Goal: Task Accomplishment & Management: Manage account settings

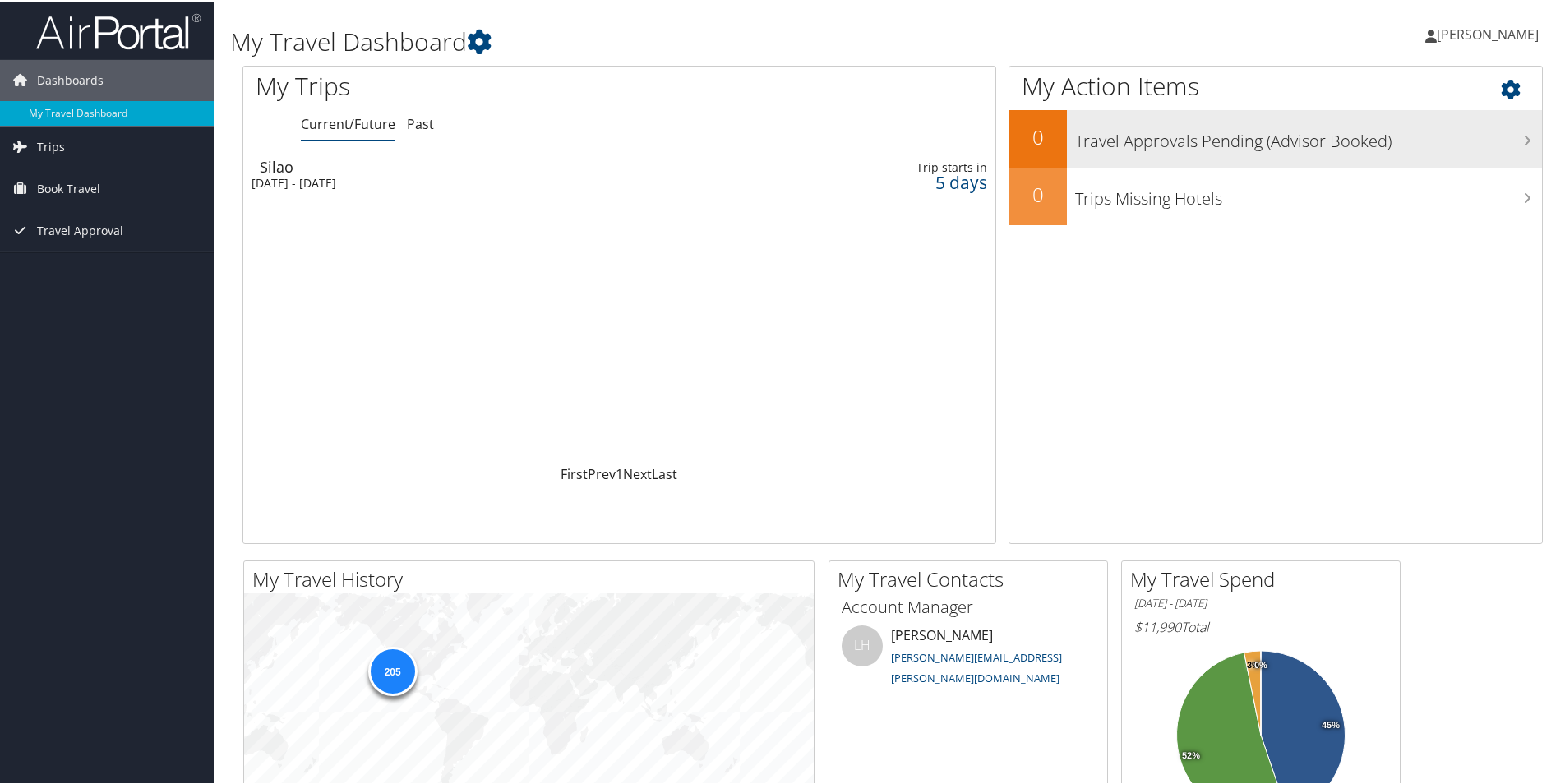
click at [1523, 136] on icon at bounding box center [1527, 139] width 8 height 13
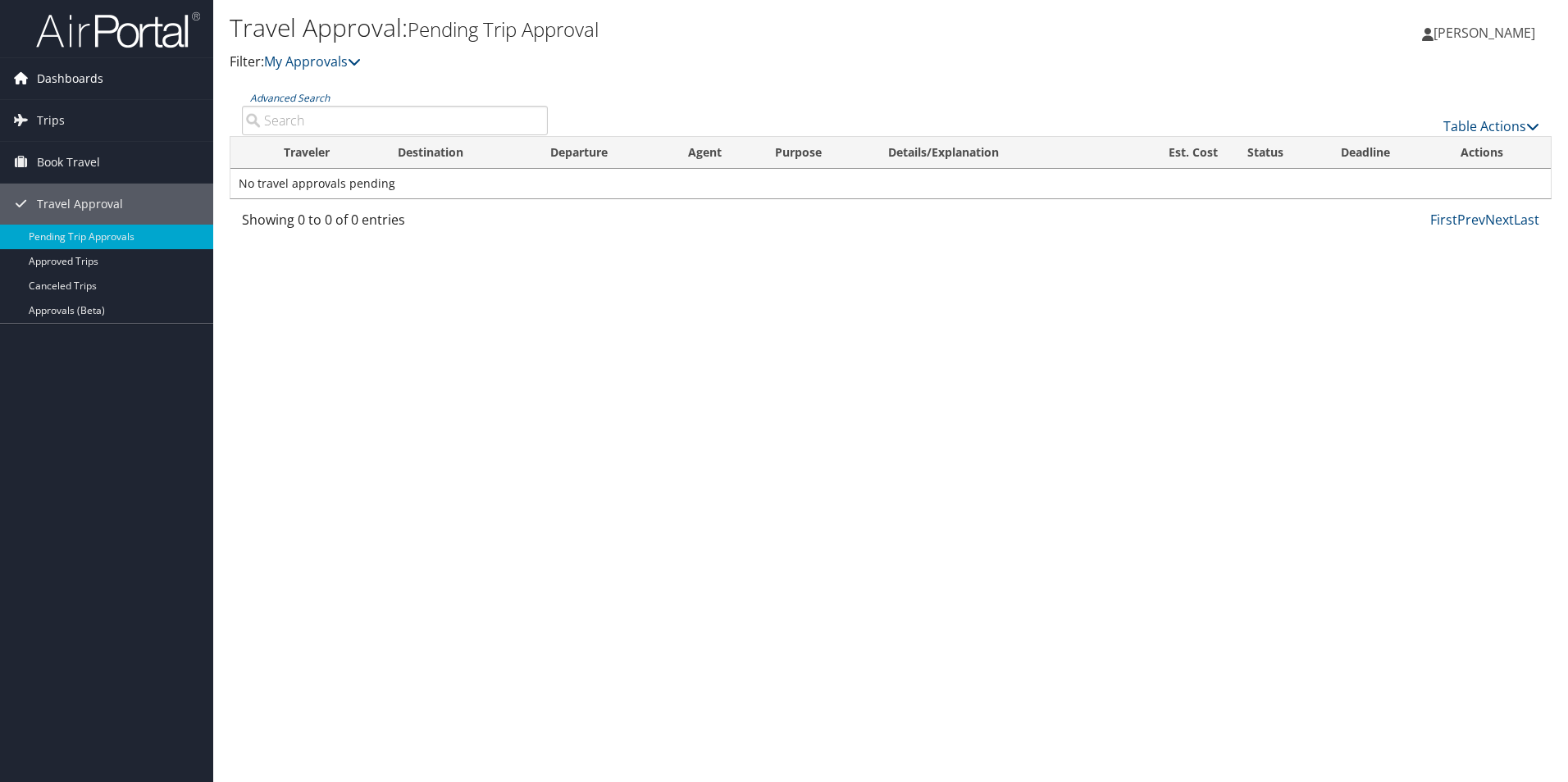
click at [54, 78] on span "Dashboards" at bounding box center [70, 79] width 67 height 41
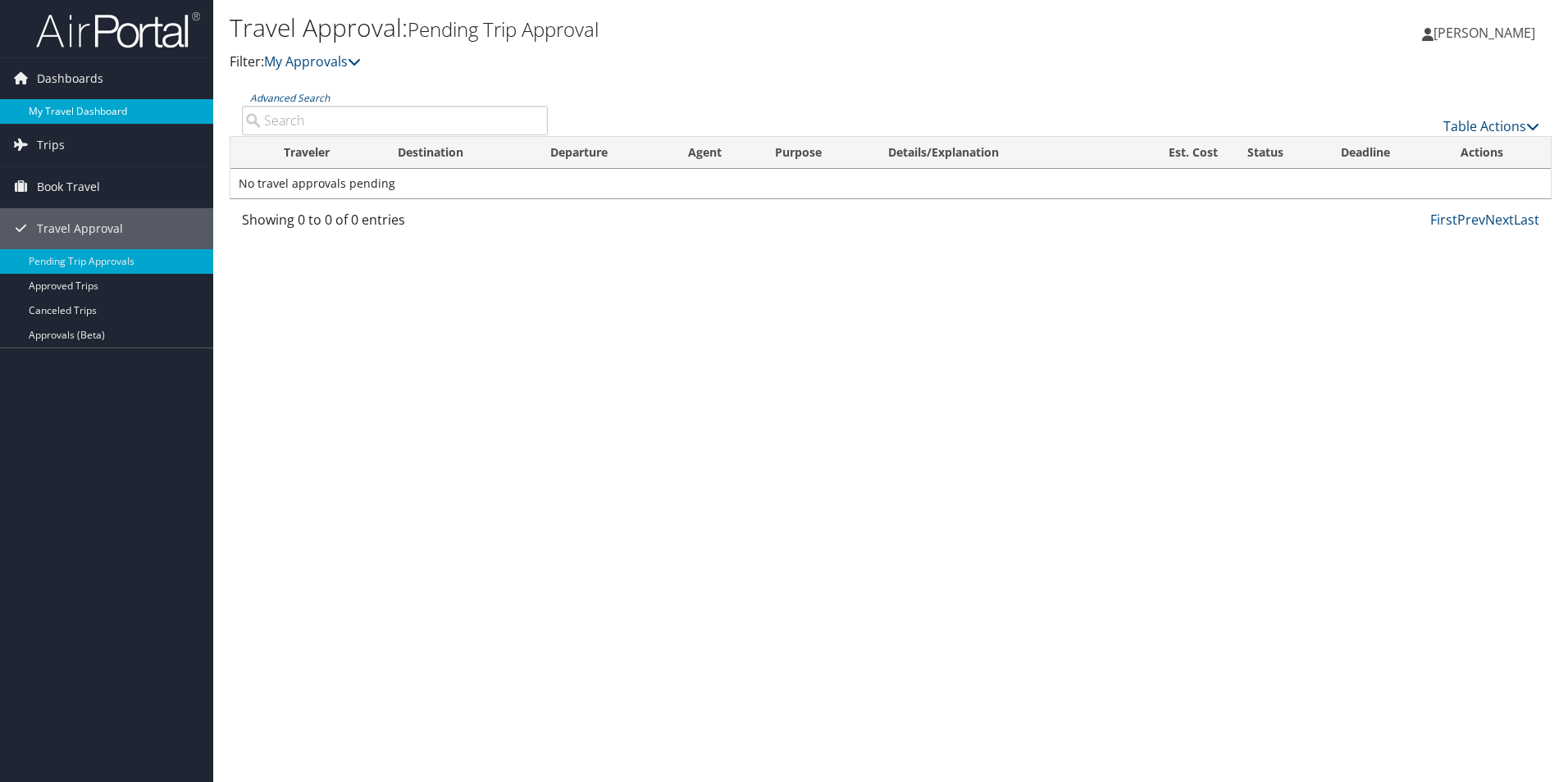
click at [57, 111] on link "My Travel Dashboard" at bounding box center [106, 111] width 214 height 25
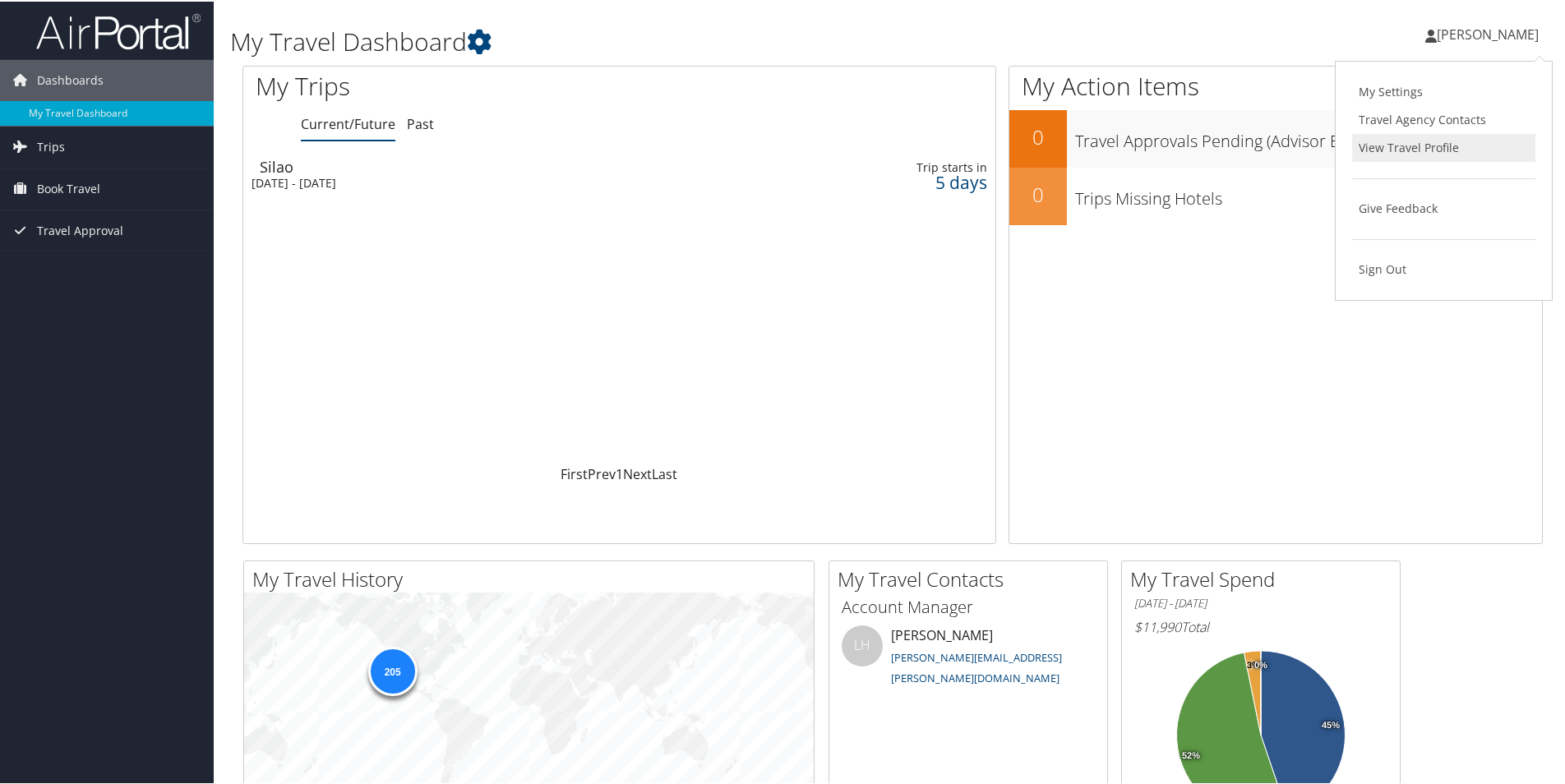
click at [1429, 145] on link "View Travel Profile" at bounding box center [1444, 146] width 183 height 28
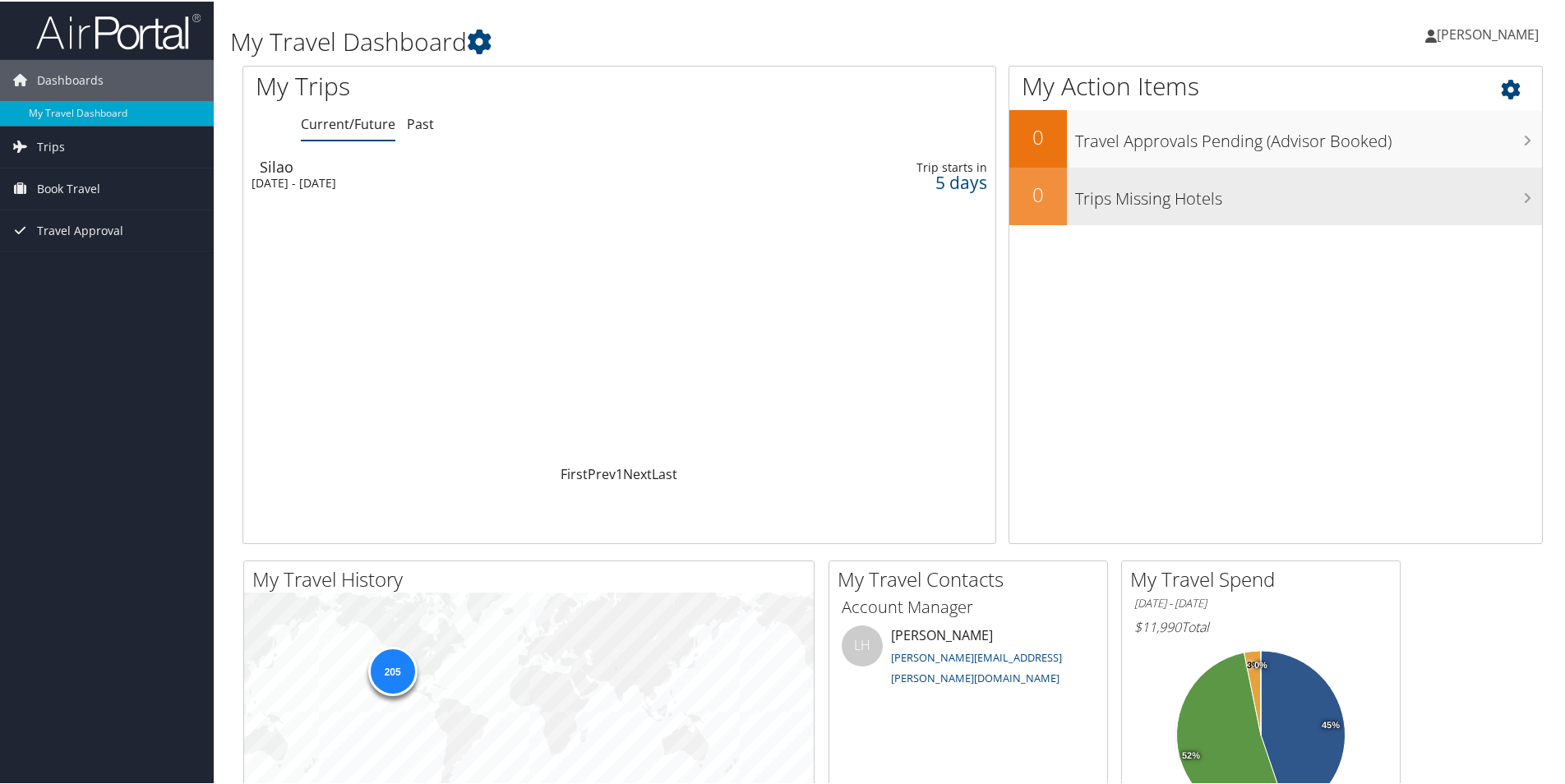
click at [1515, 197] on h3 "Trips Missing Hotels" at bounding box center [1308, 193] width 467 height 31
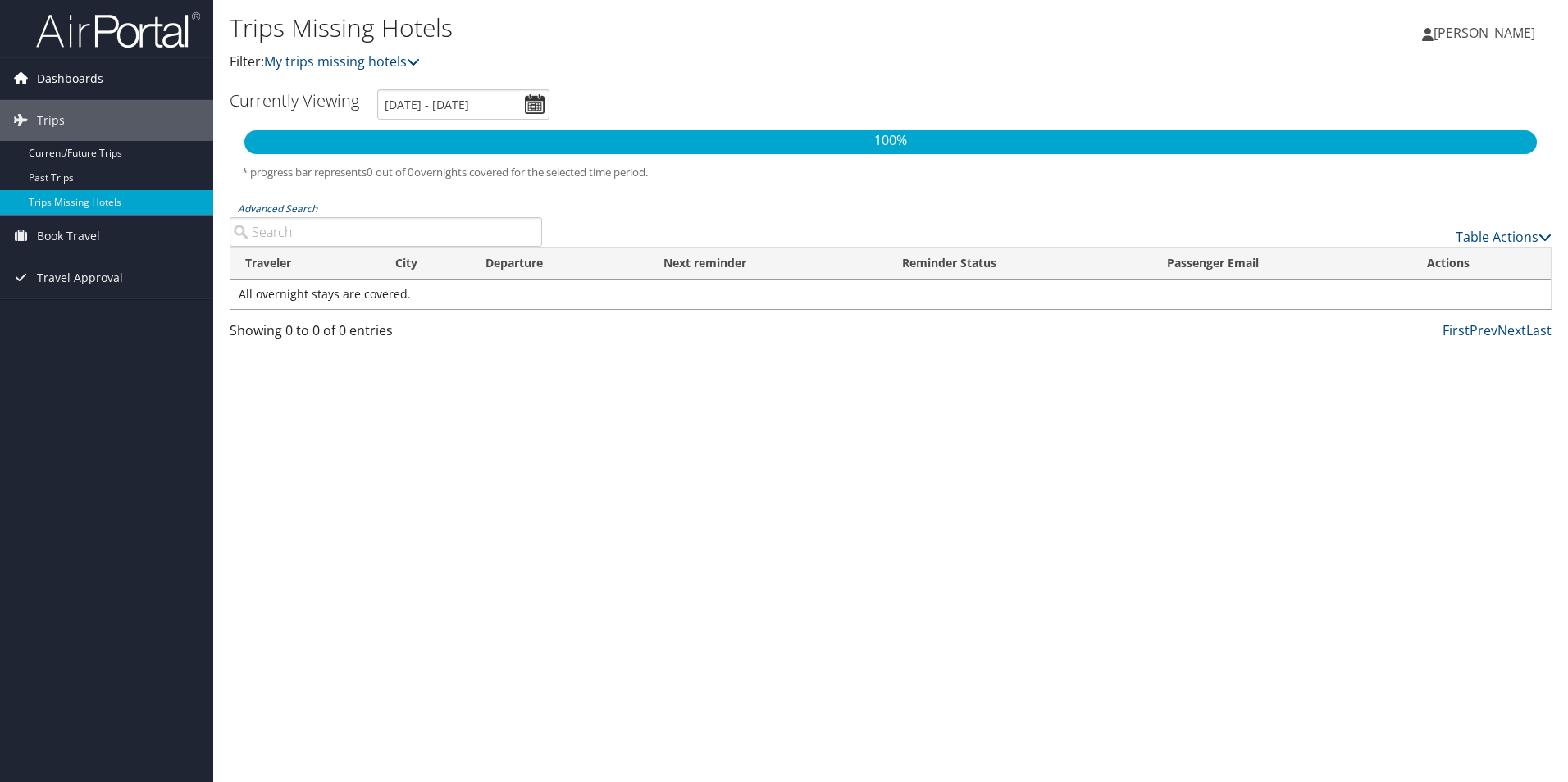
click at [65, 80] on span "Dashboards" at bounding box center [70, 79] width 67 height 41
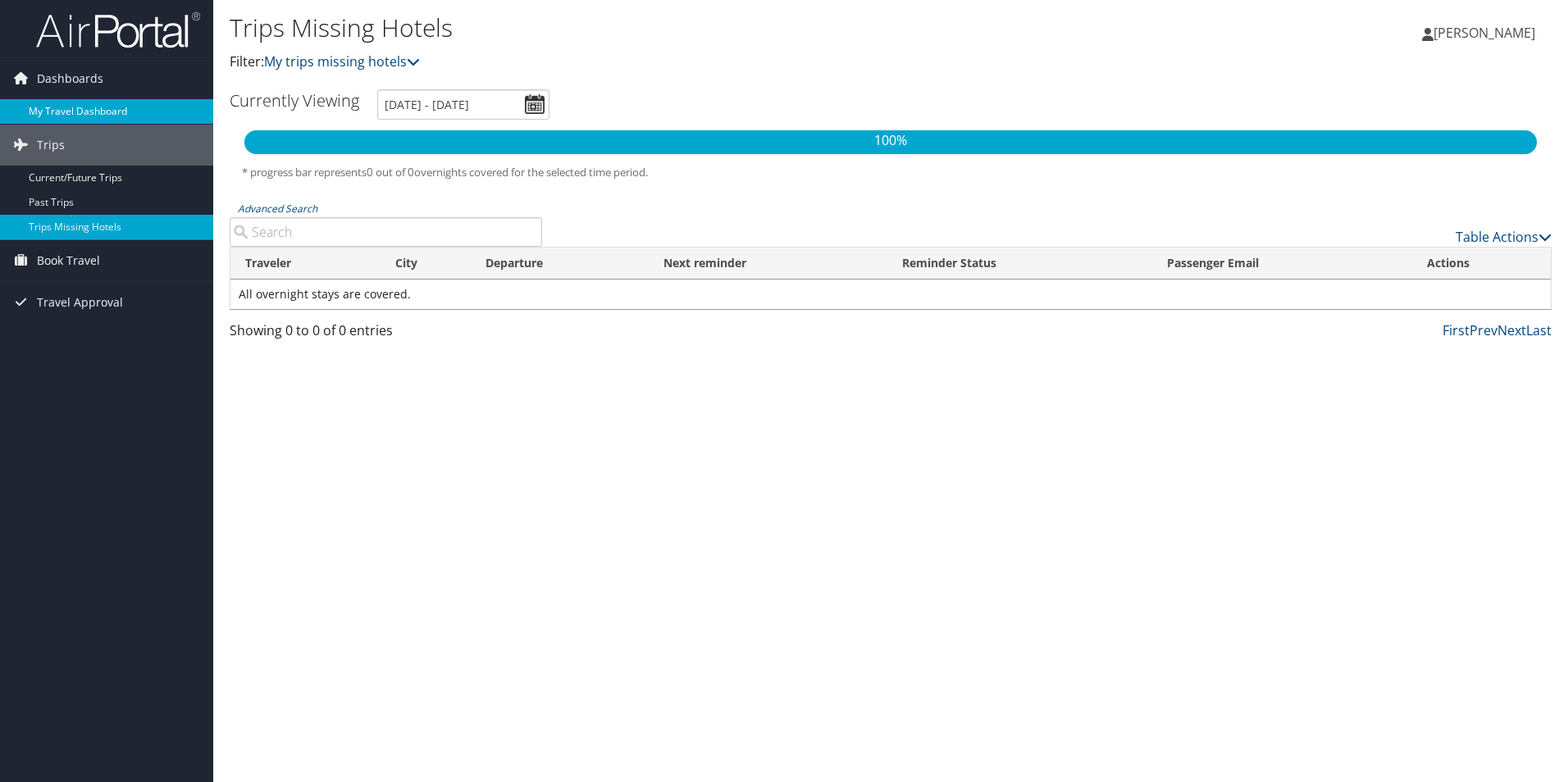
click at [72, 110] on link "My Travel Dashboard" at bounding box center [106, 111] width 214 height 25
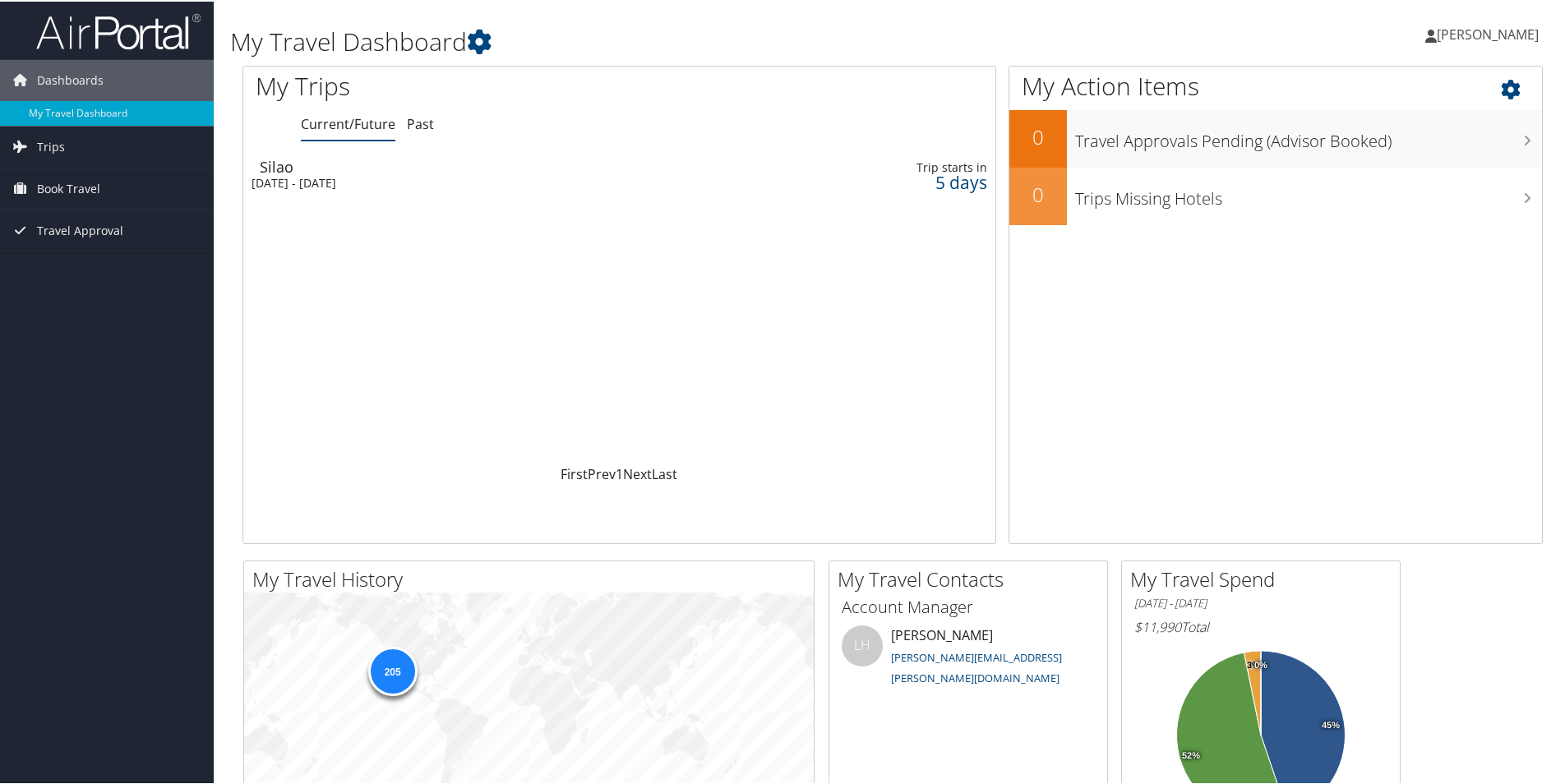
click at [1507, 86] on icon at bounding box center [1525, 84] width 49 height 28
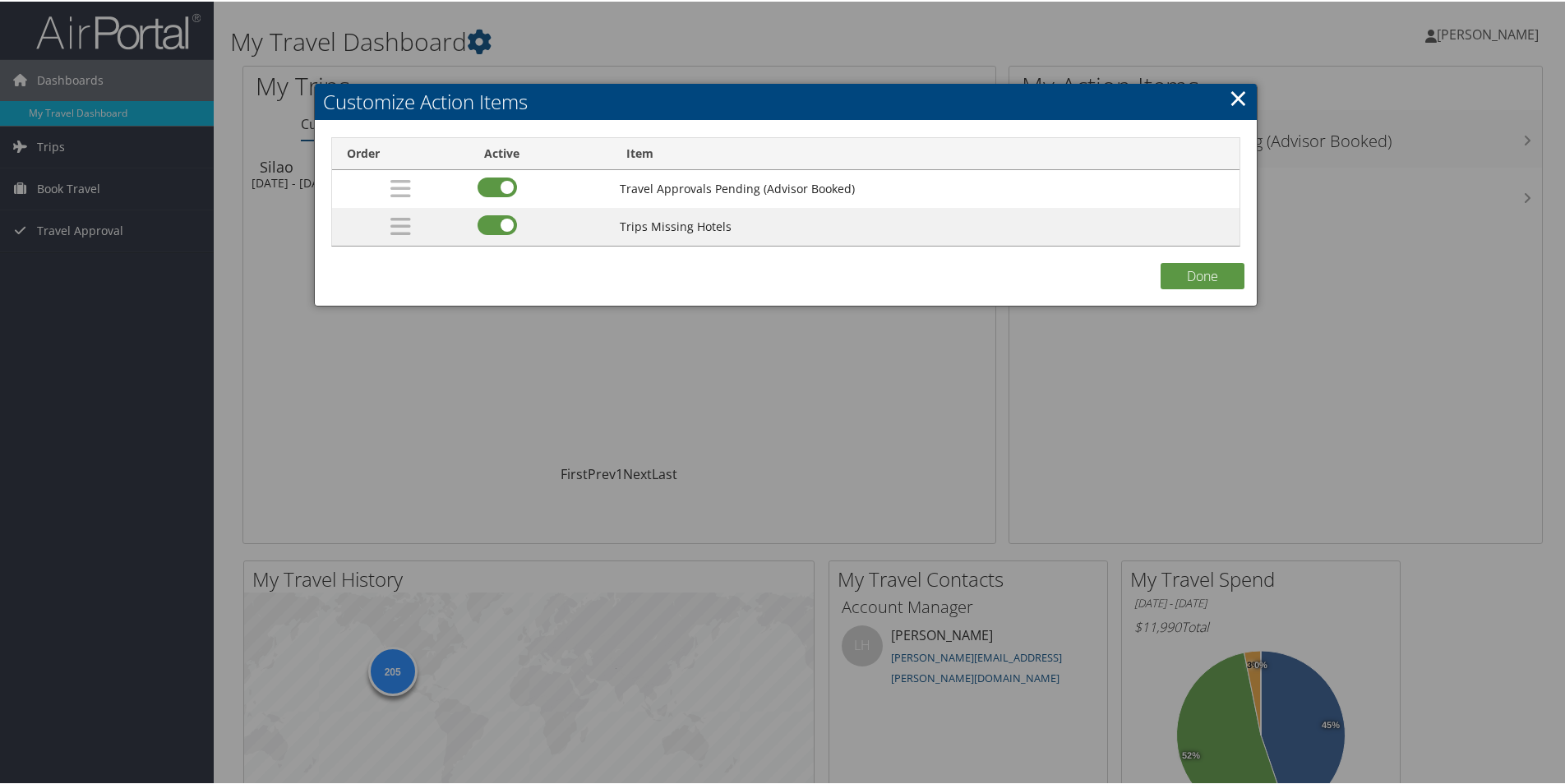
click at [1229, 99] on link "×" at bounding box center [1238, 96] width 19 height 33
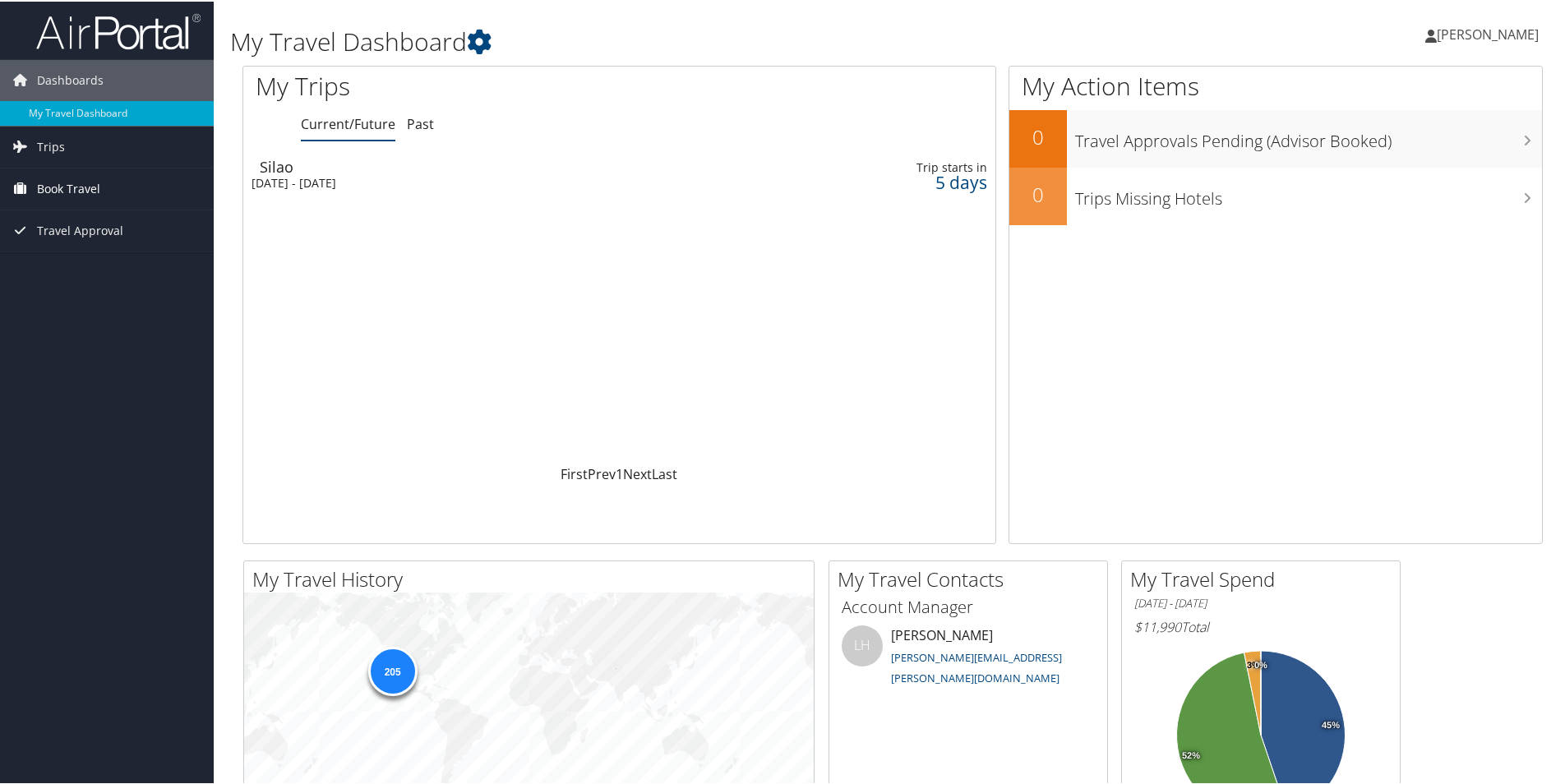
click at [64, 188] on span "Book Travel" at bounding box center [69, 188] width 64 height 41
click at [69, 256] on span "Travel Approval" at bounding box center [80, 254] width 86 height 41
click at [1437, 34] on span "[PERSON_NAME]" at bounding box center [1487, 33] width 102 height 18
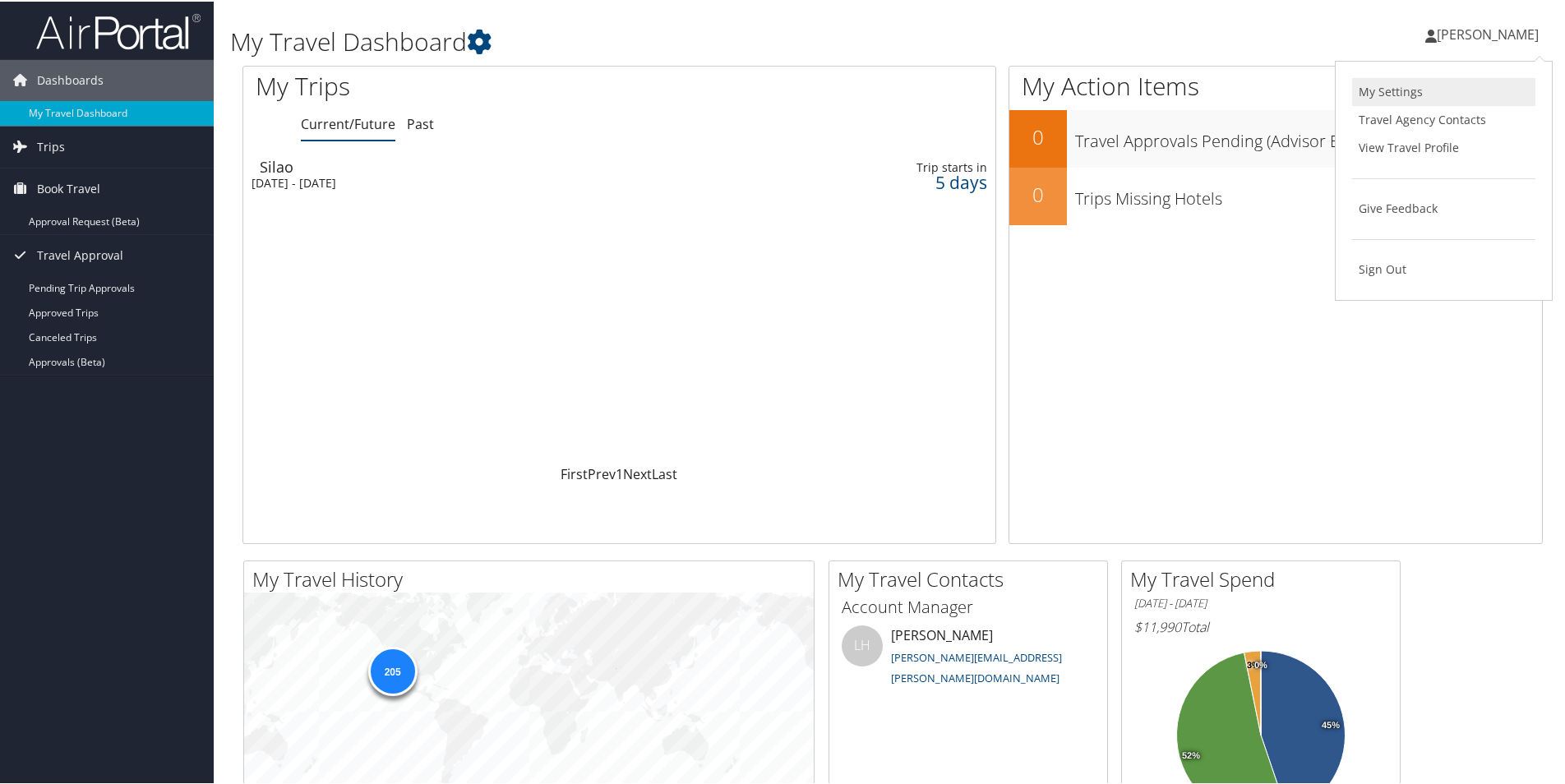
click at [1379, 92] on link "My Settings" at bounding box center [1444, 91] width 183 height 28
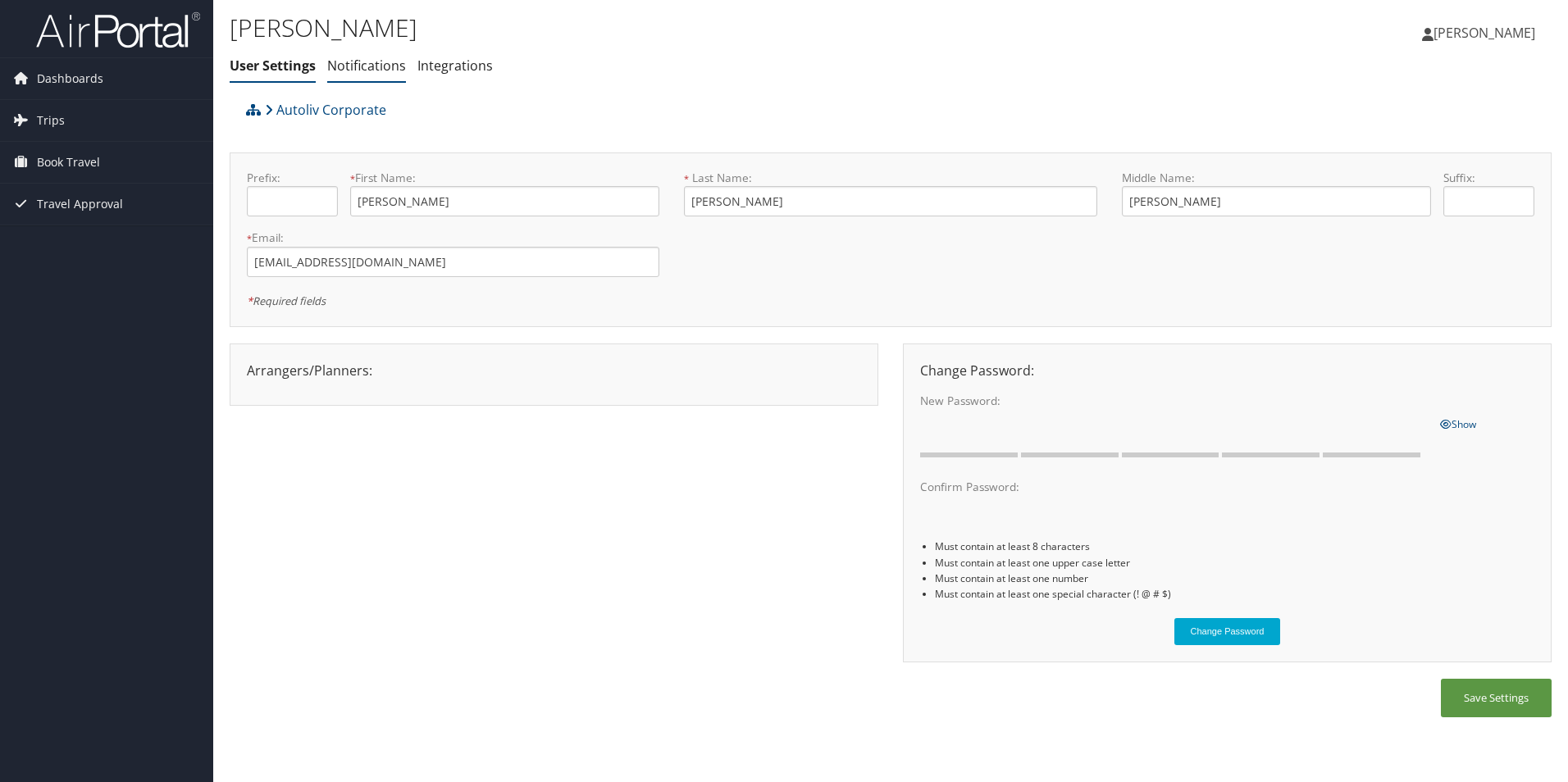
click at [345, 64] on link "Notifications" at bounding box center [366, 66] width 78 height 18
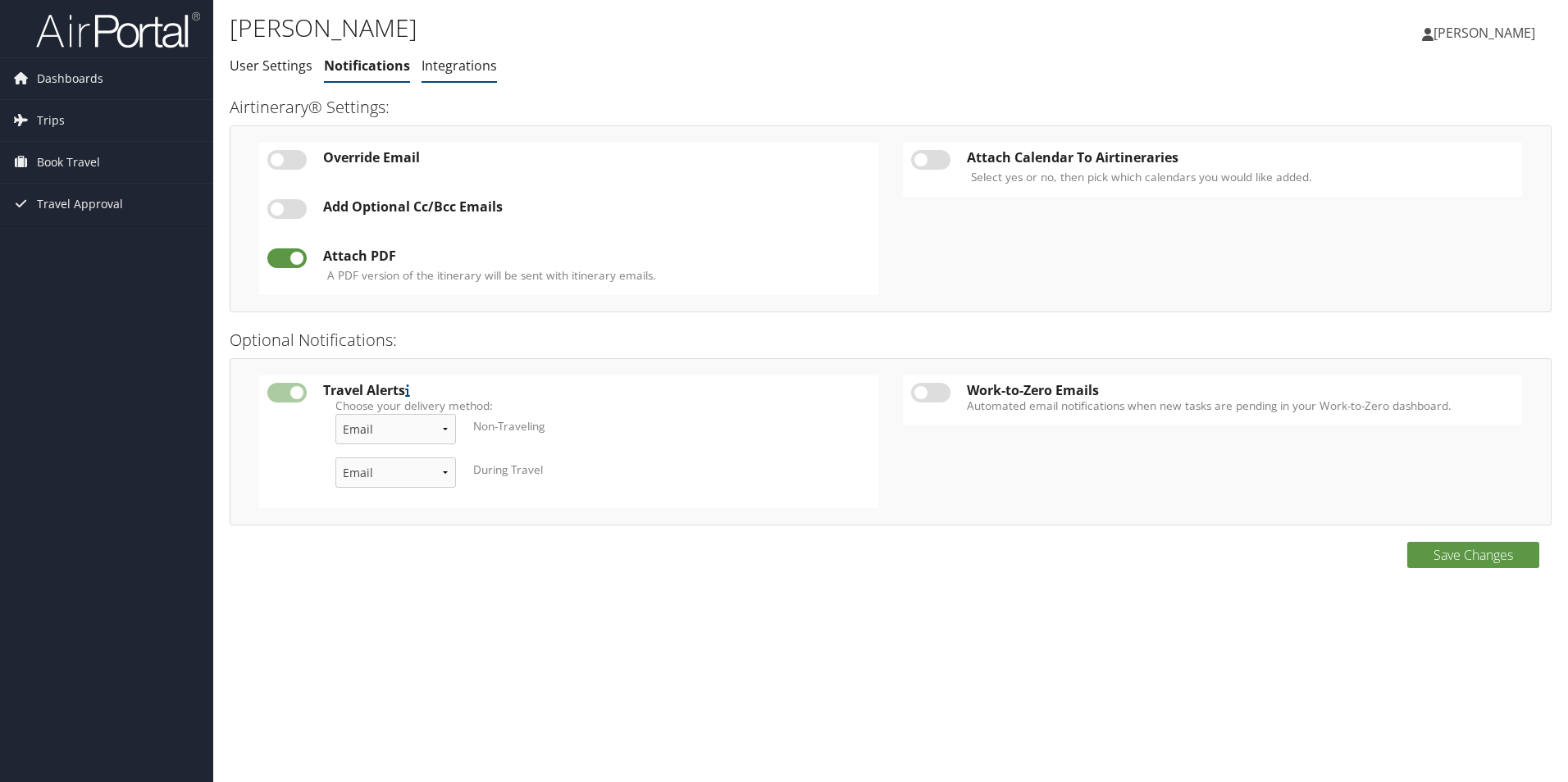
click at [471, 63] on link "Integrations" at bounding box center [459, 66] width 76 height 18
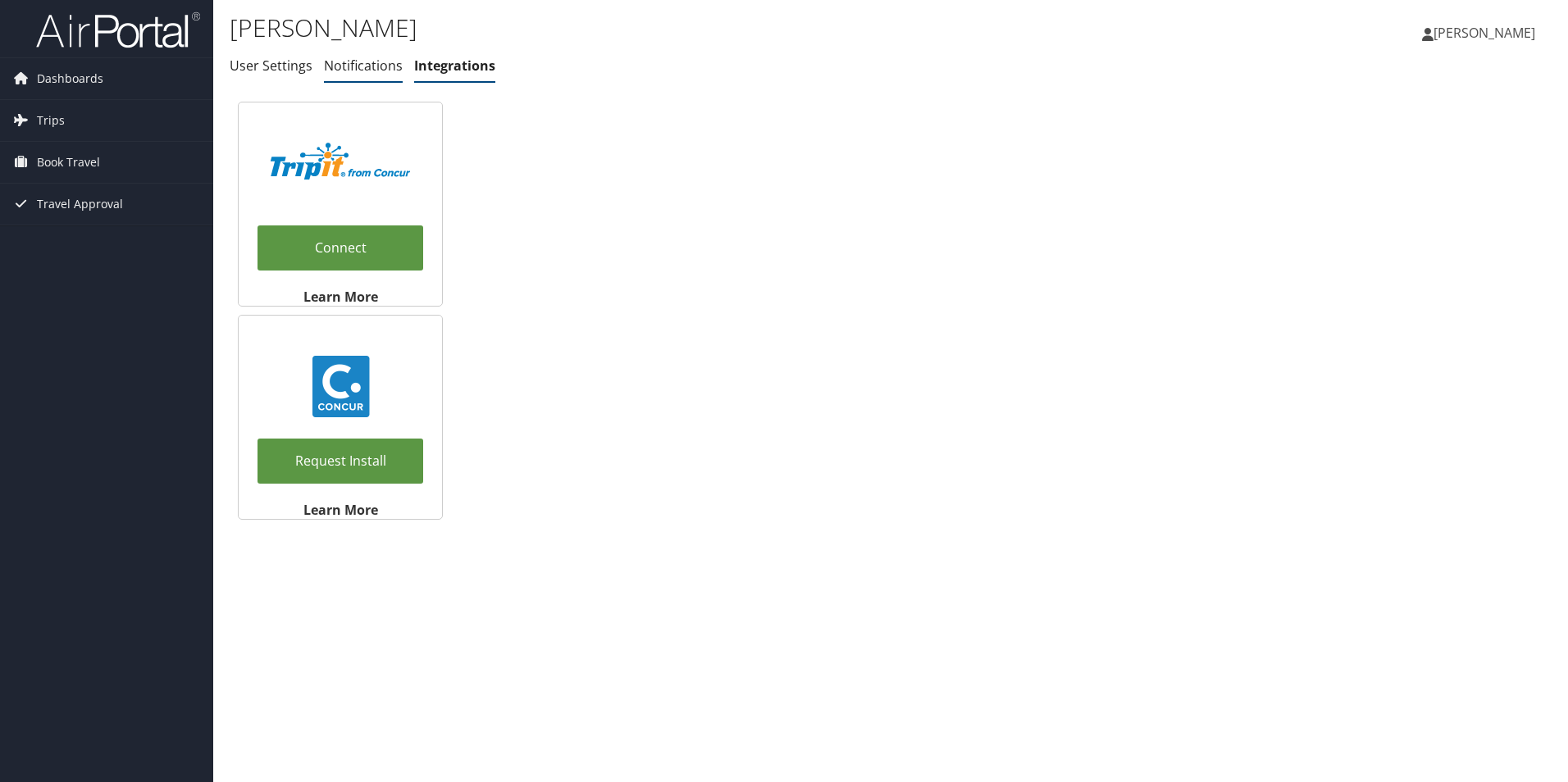
click at [374, 66] on link "Notifications" at bounding box center [363, 66] width 78 height 18
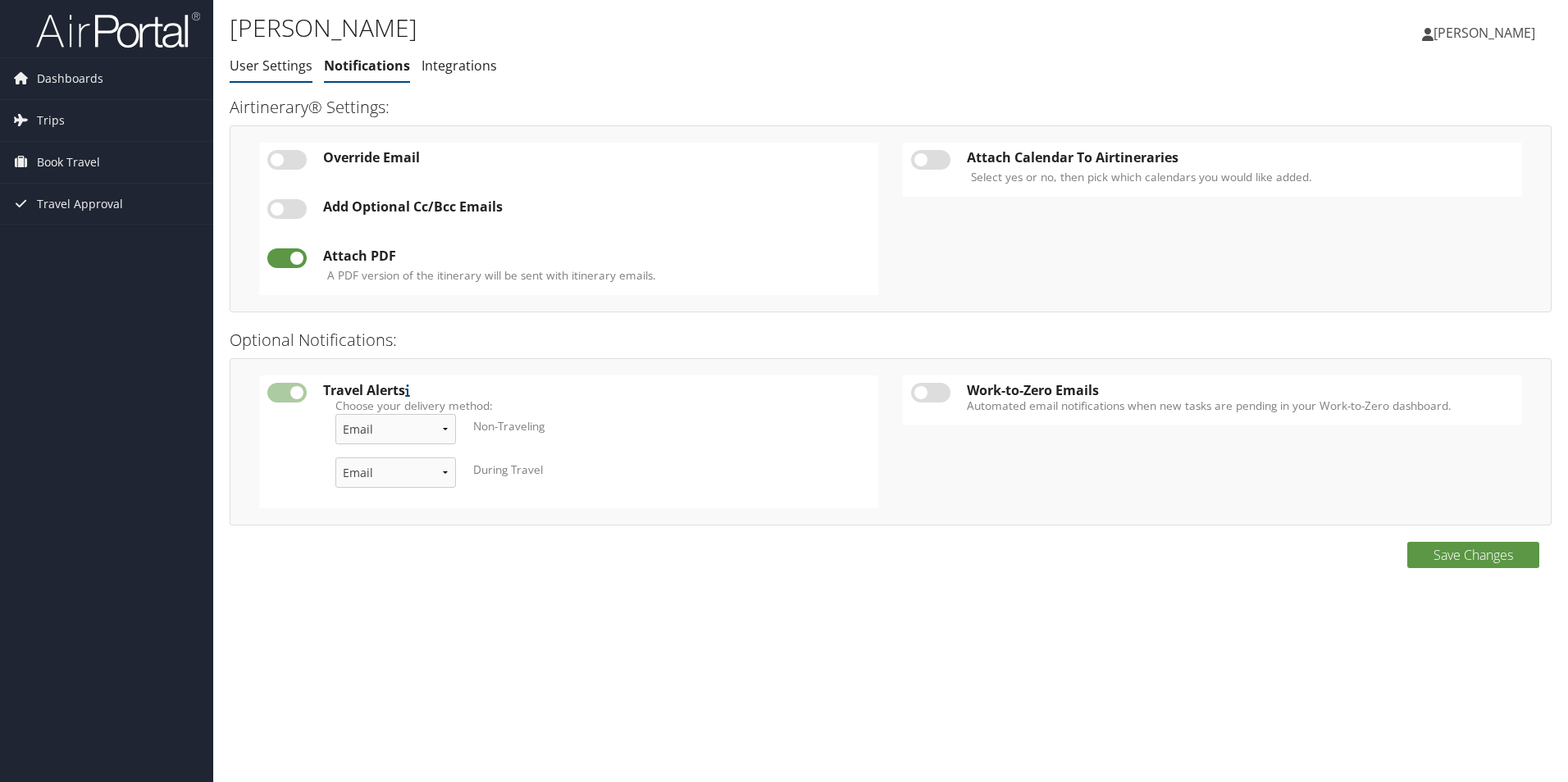
click at [282, 71] on link "User Settings" at bounding box center [271, 66] width 82 height 18
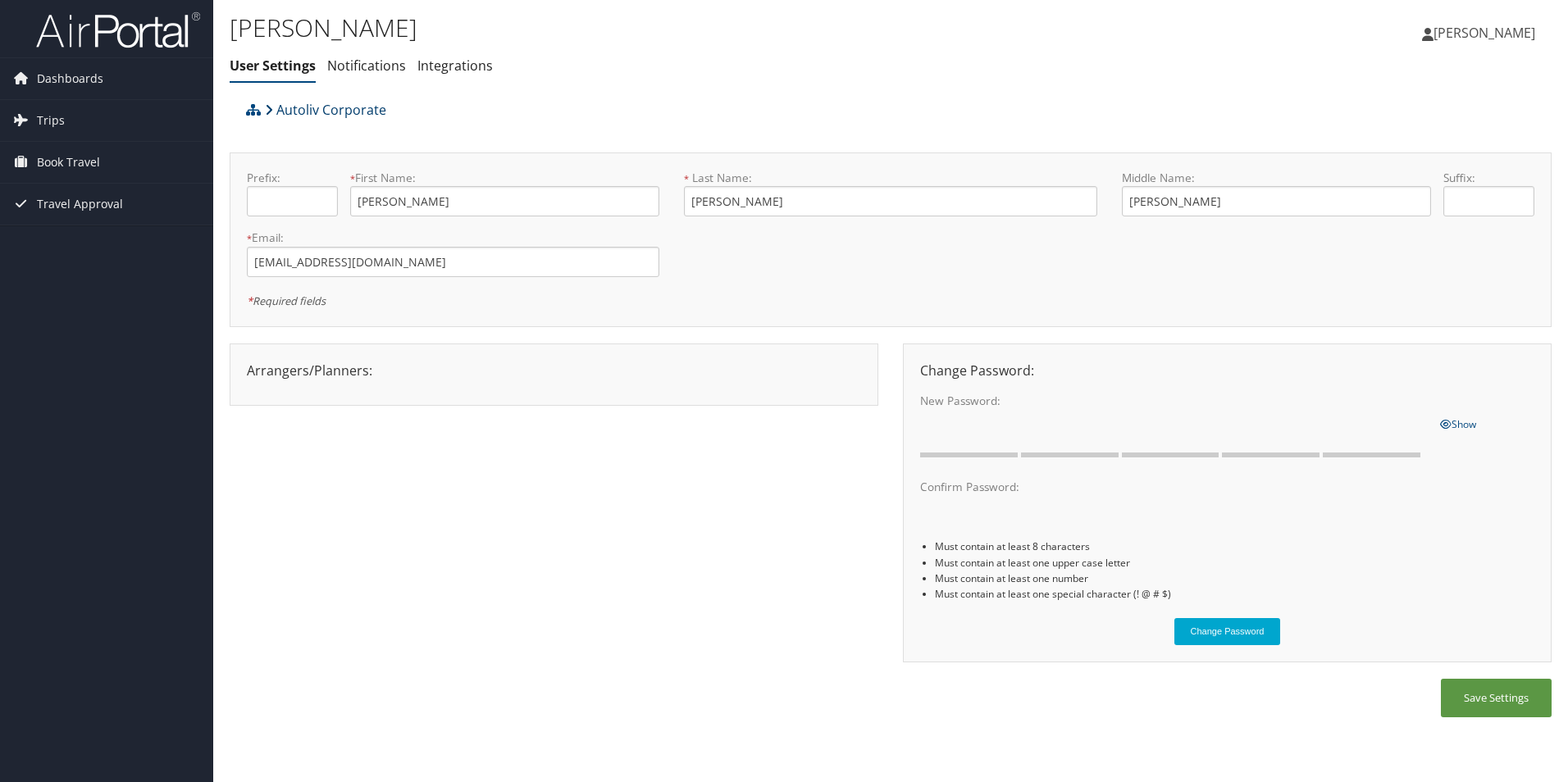
click at [293, 112] on link "Autoliv Corporate" at bounding box center [325, 110] width 121 height 33
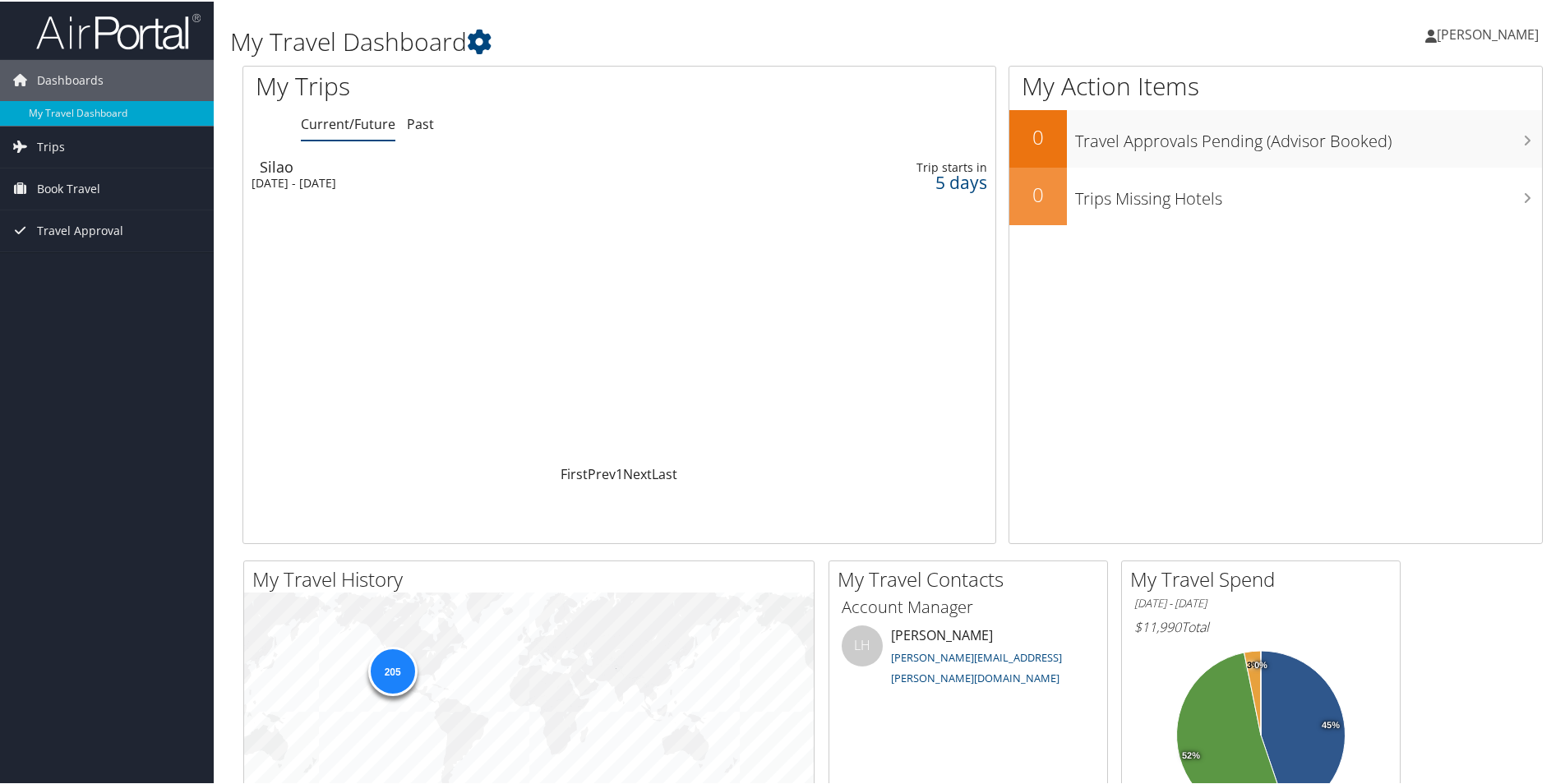
click at [1446, 36] on span "[PERSON_NAME]" at bounding box center [1487, 33] width 102 height 18
click at [1412, 149] on link "View Travel Profile" at bounding box center [1444, 146] width 183 height 28
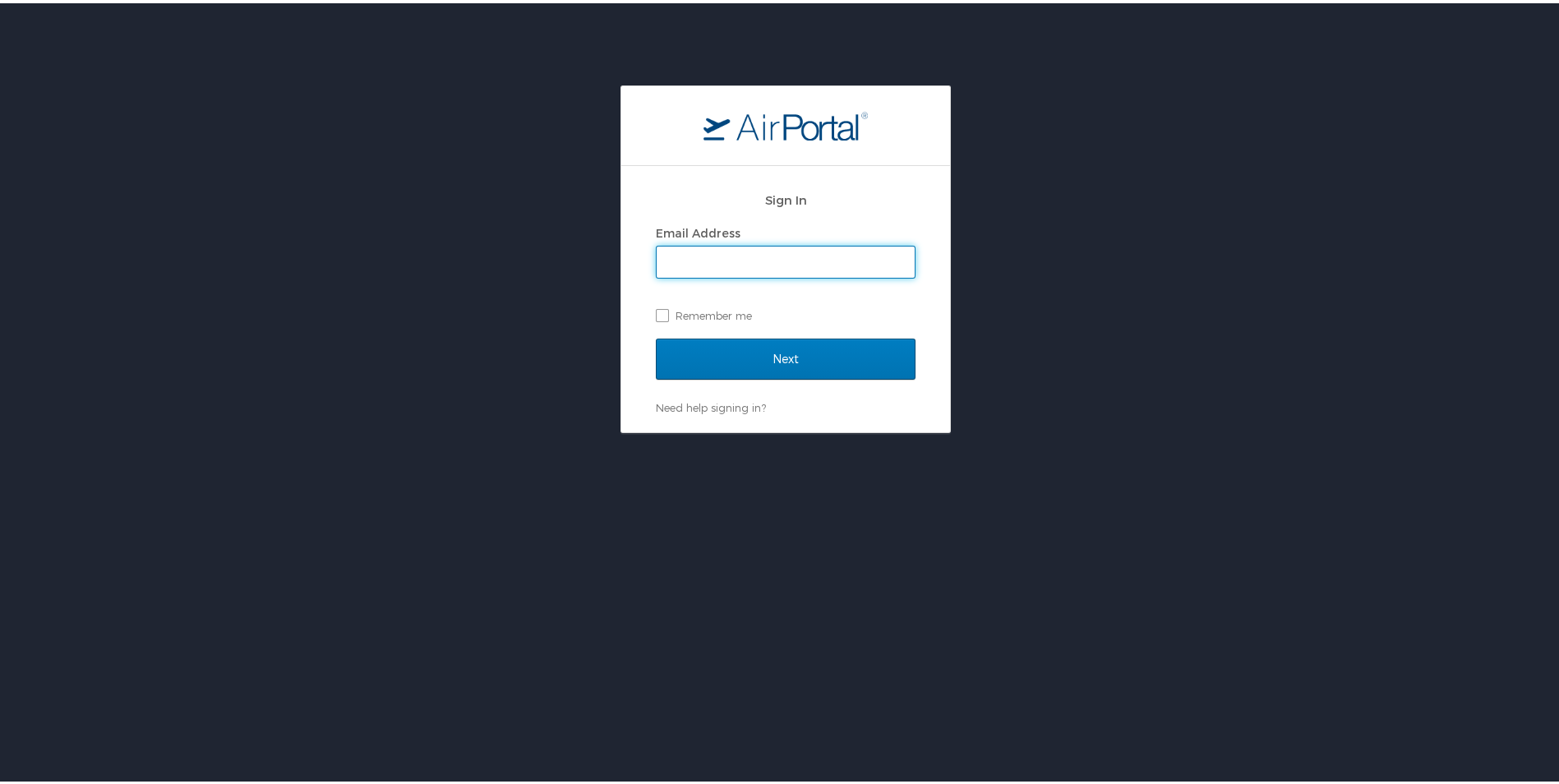
click at [758, 258] on input "Email Address" at bounding box center [786, 259] width 258 height 31
type input "[EMAIL_ADDRESS][DOMAIN_NAME]"
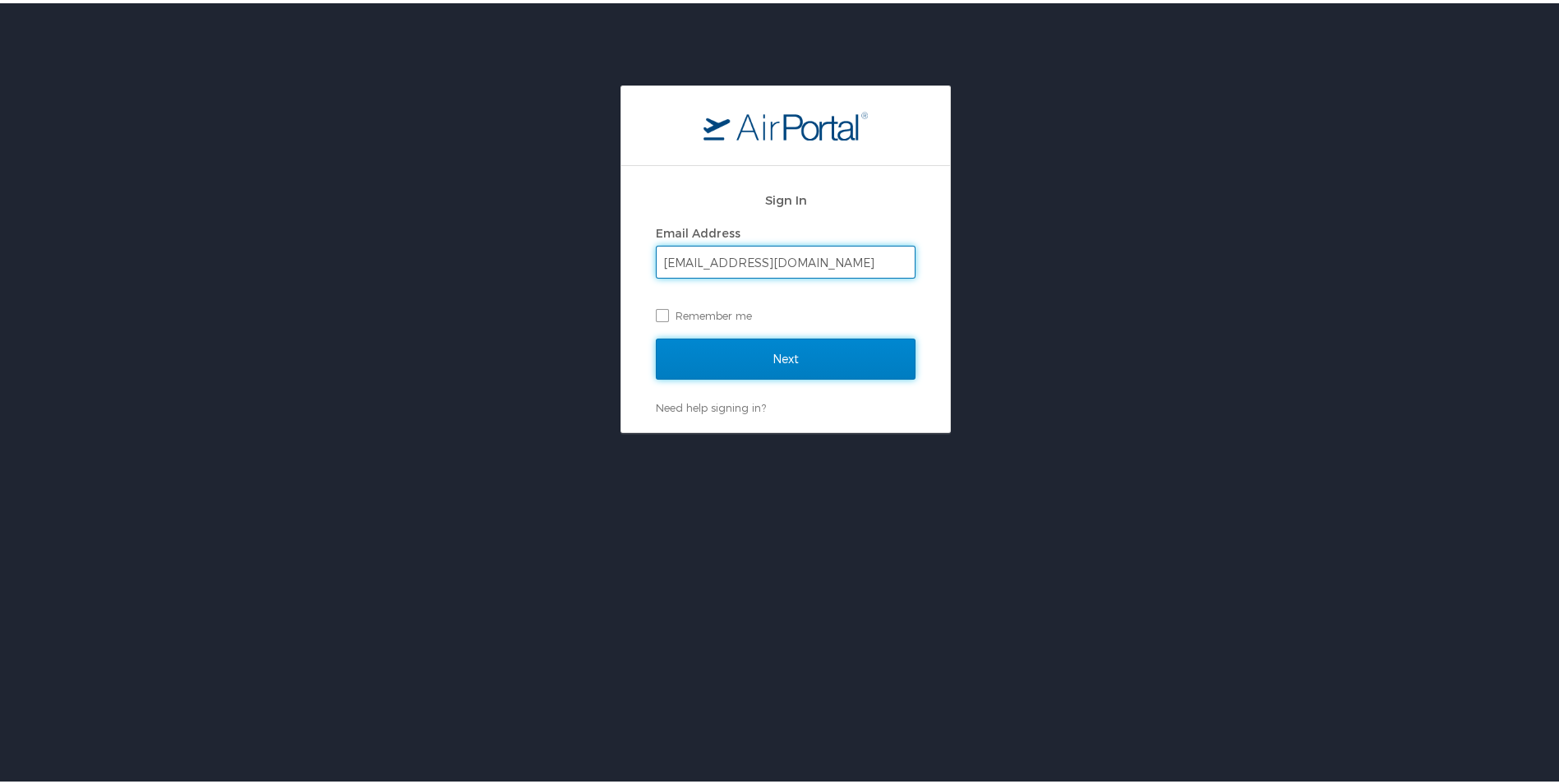
click at [763, 354] on input "Next" at bounding box center [786, 356] width 259 height 41
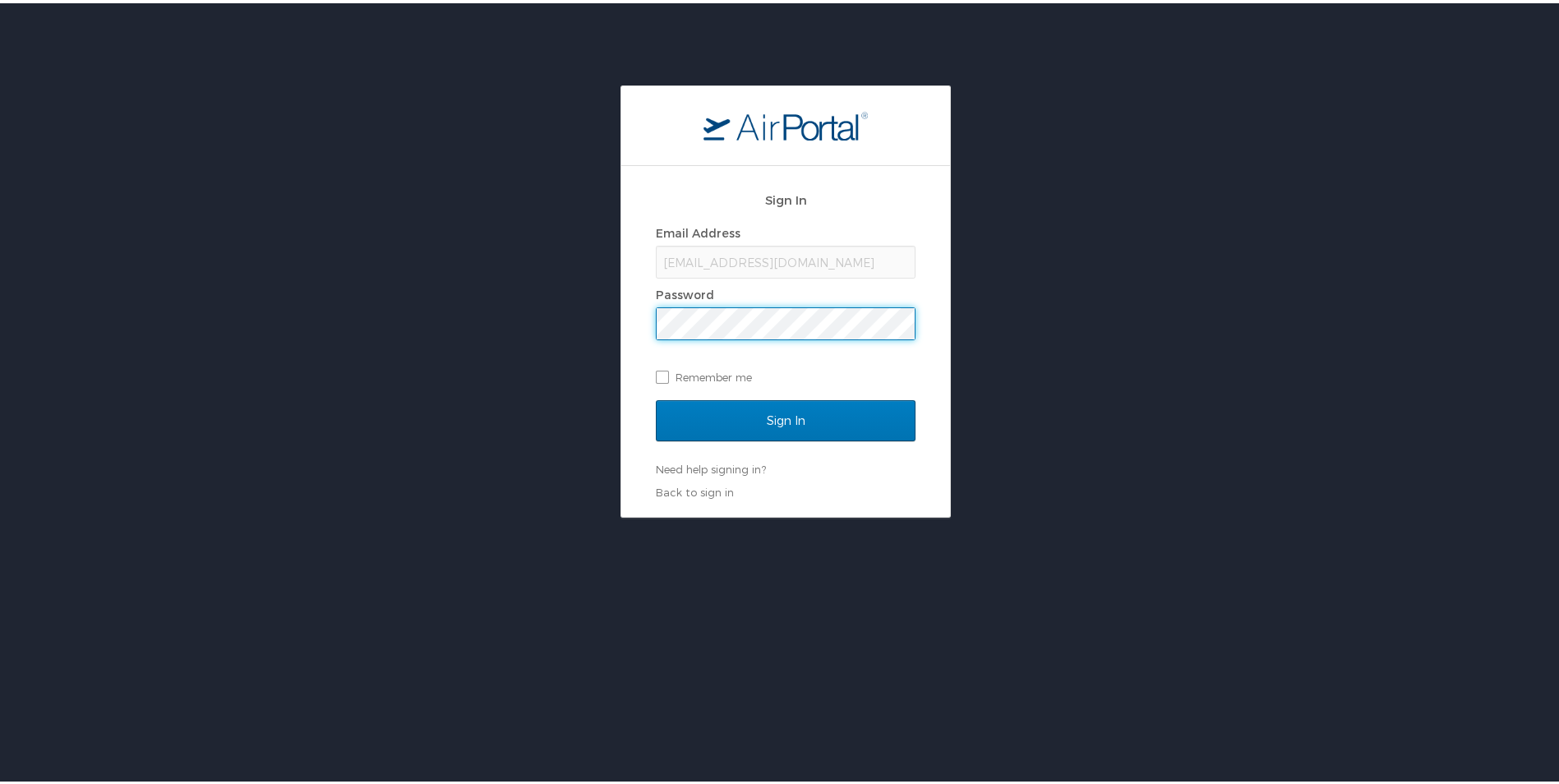
click at [656, 397] on input "Sign In" at bounding box center [786, 417] width 259 height 41
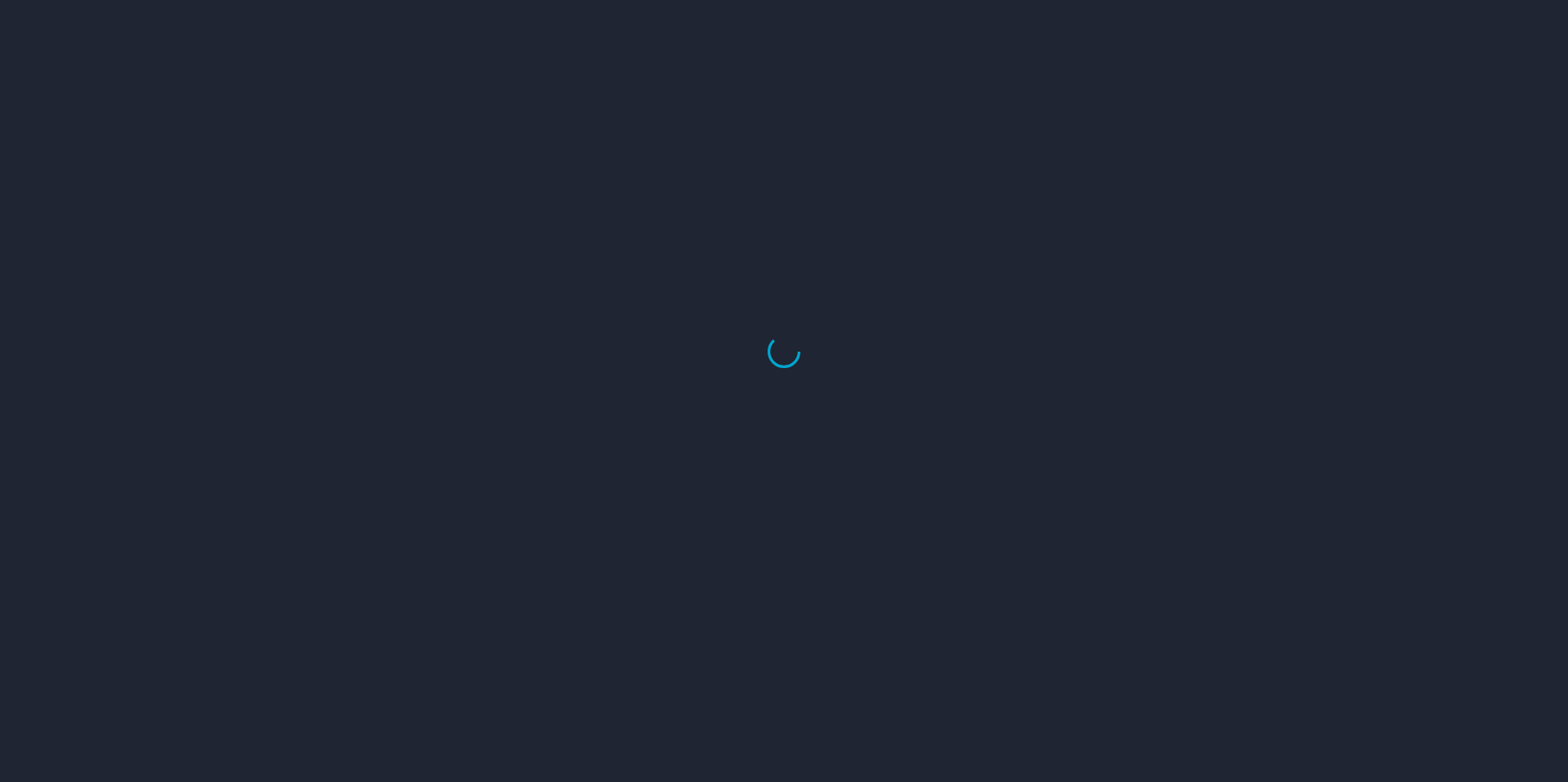
select select "US"
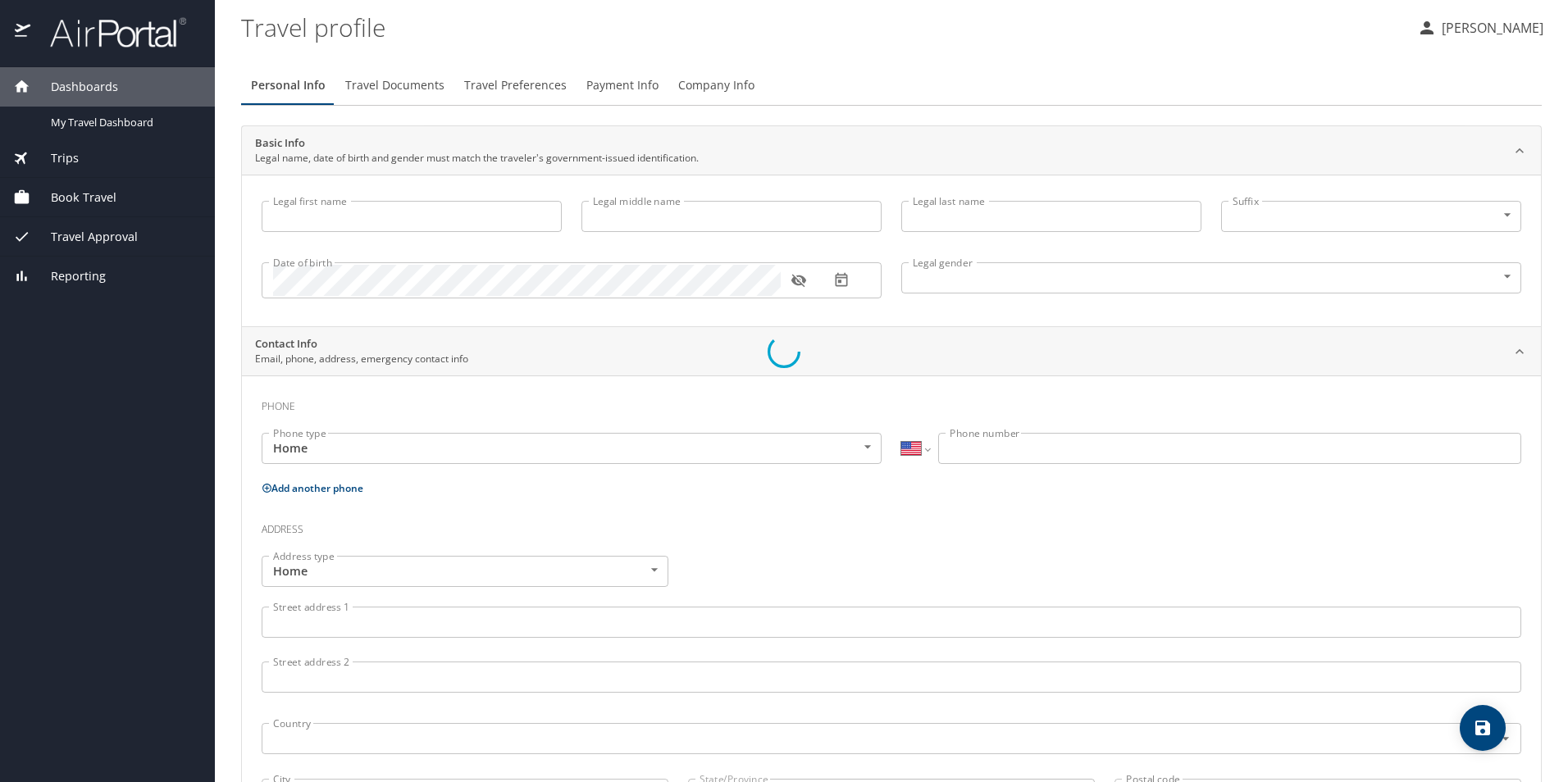
type input "Tatiana"
type input "Caritina"
type input "Mares Sanchez"
type input "Female"
select select "MX"
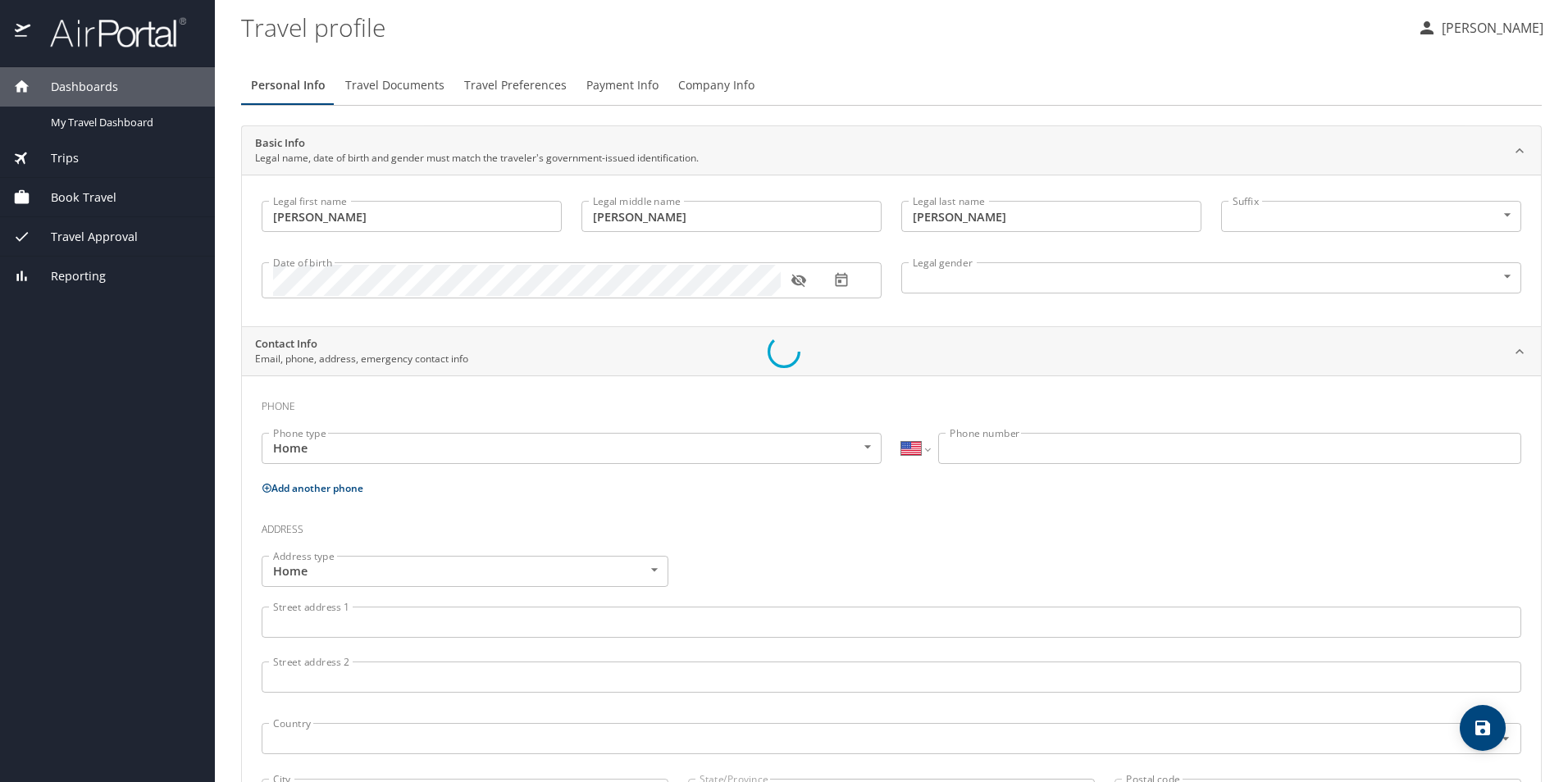
select select "MX"
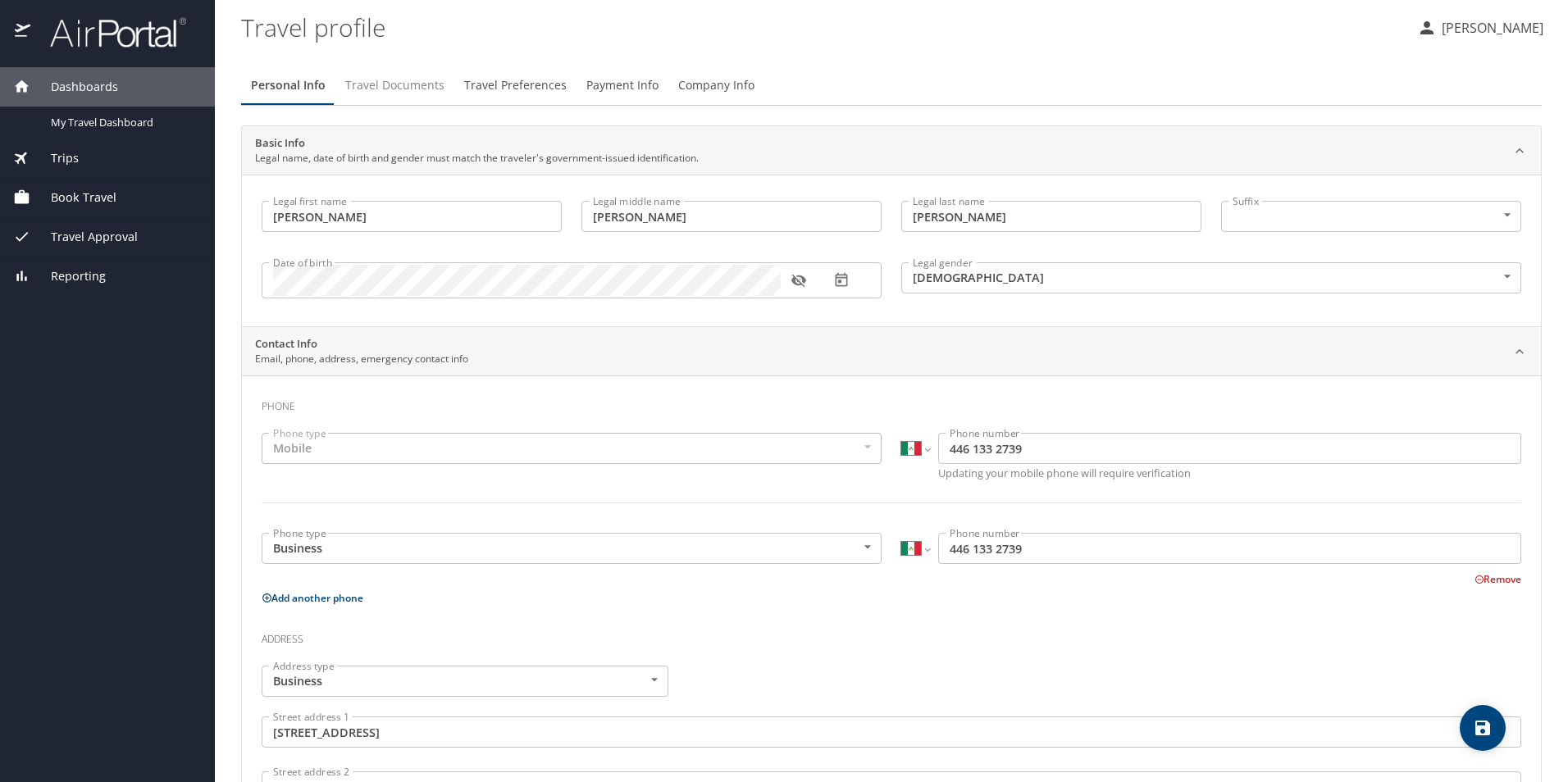
click at [406, 85] on span "Travel Documents" at bounding box center [395, 86] width 99 height 21
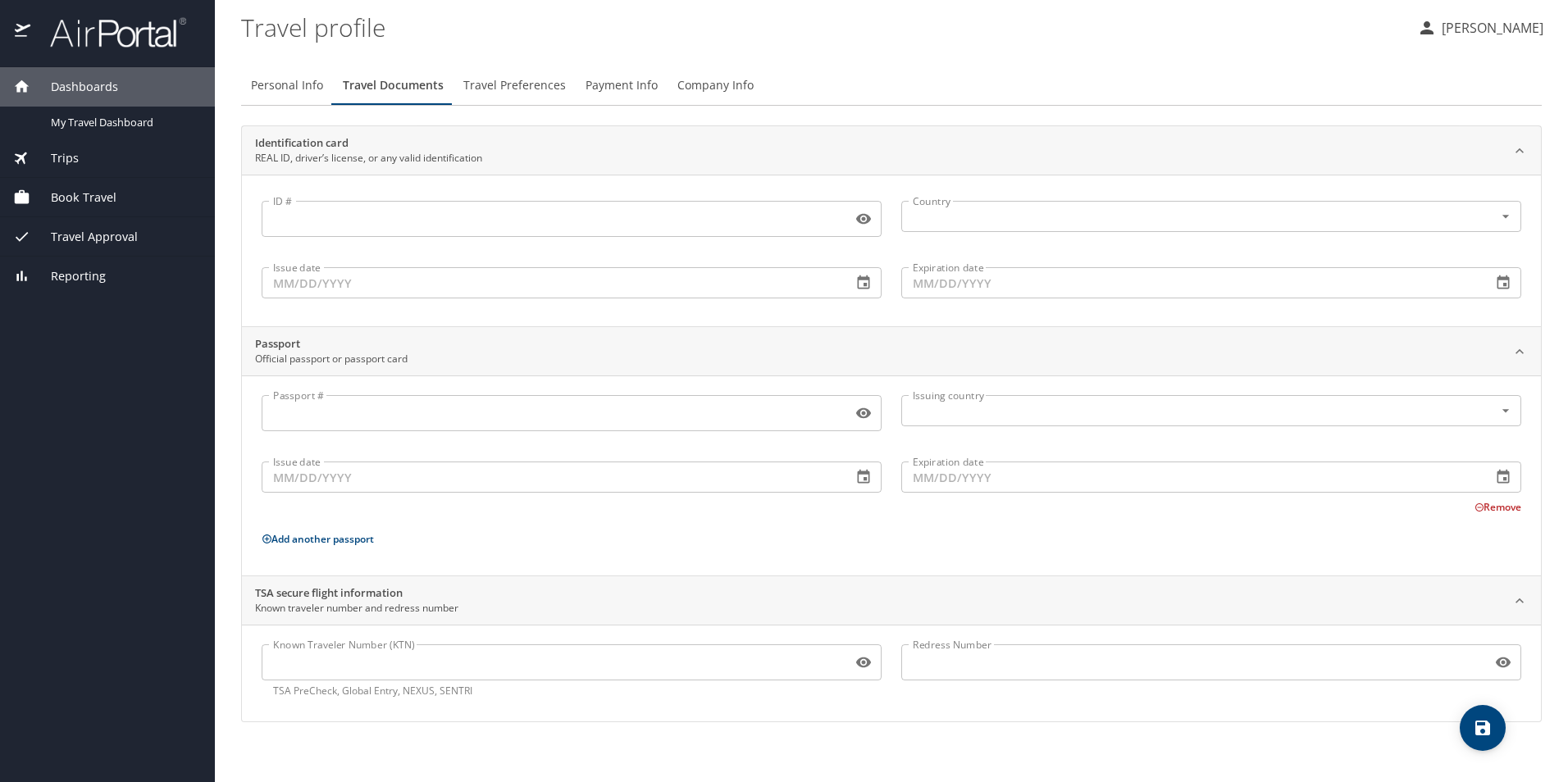
click at [489, 87] on span "Travel Preferences" at bounding box center [514, 86] width 102 height 21
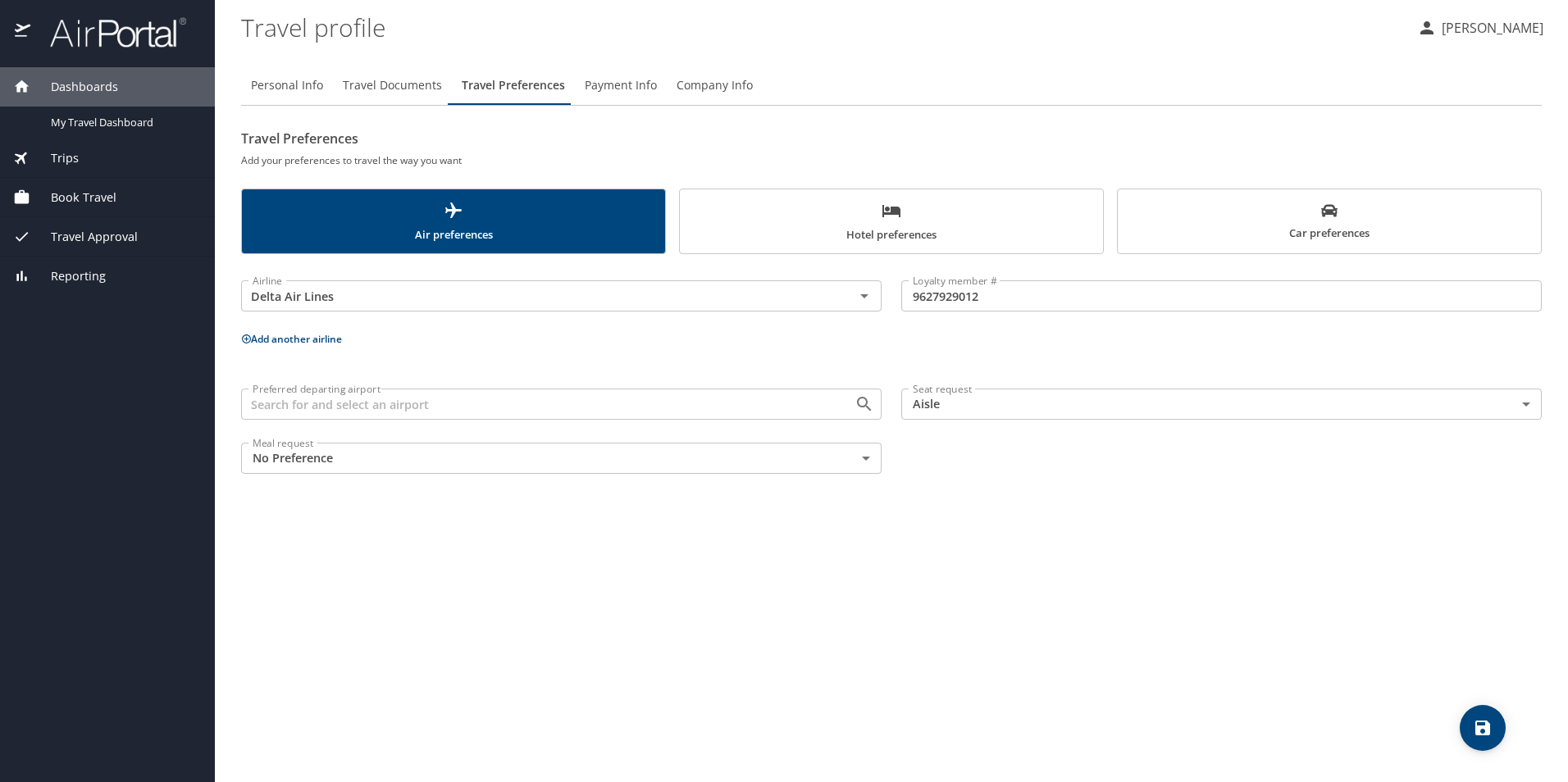
click at [987, 231] on span "Hotel preferences" at bounding box center [891, 222] width 403 height 44
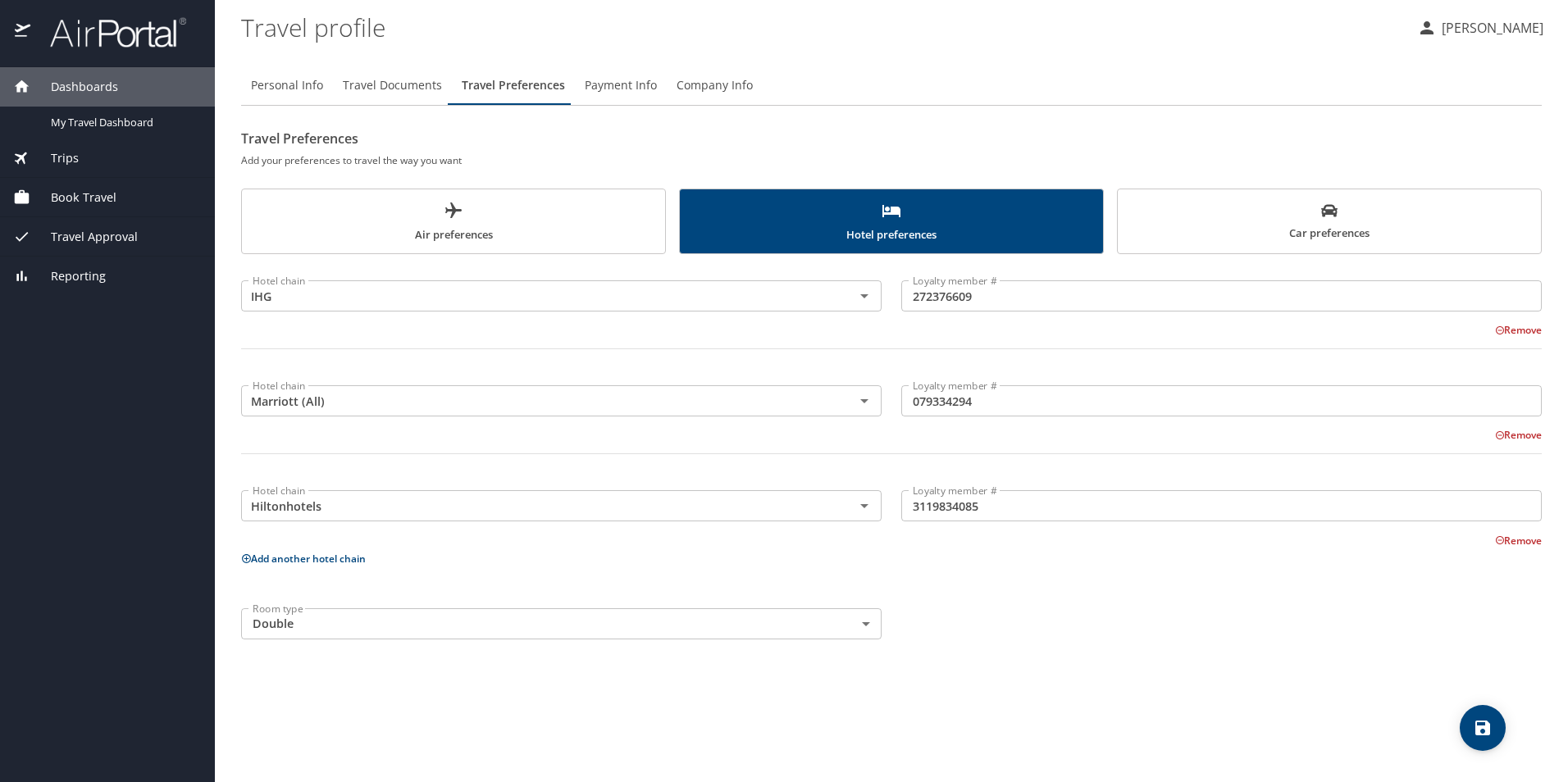
click at [1211, 218] on span "Car preferences" at bounding box center [1329, 222] width 403 height 40
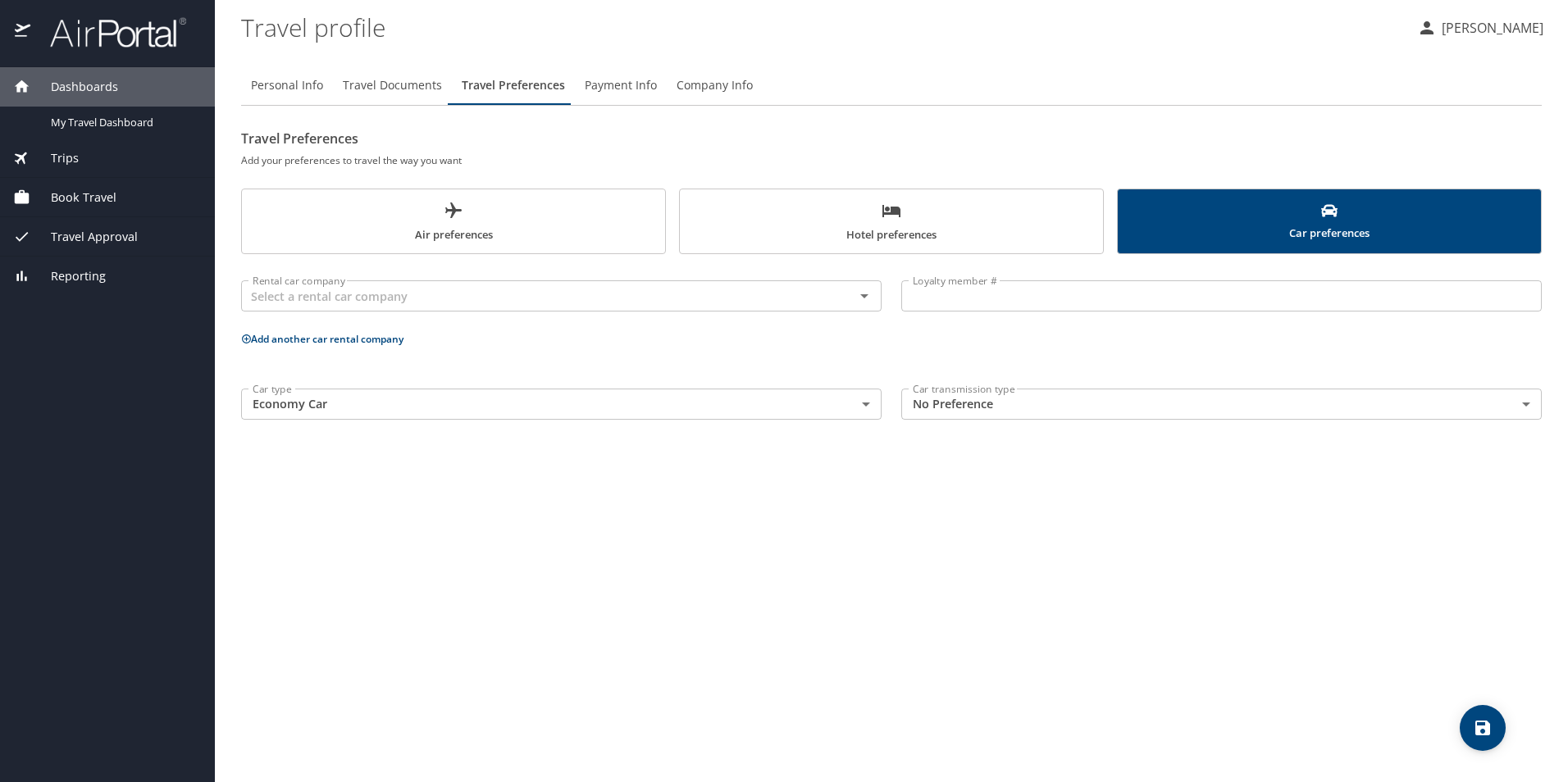
click at [862, 404] on body "Dashboards My Travel Dashboard Trips Current / Future Trips Past Trips Trips Mi…" at bounding box center [784, 391] width 1568 height 782
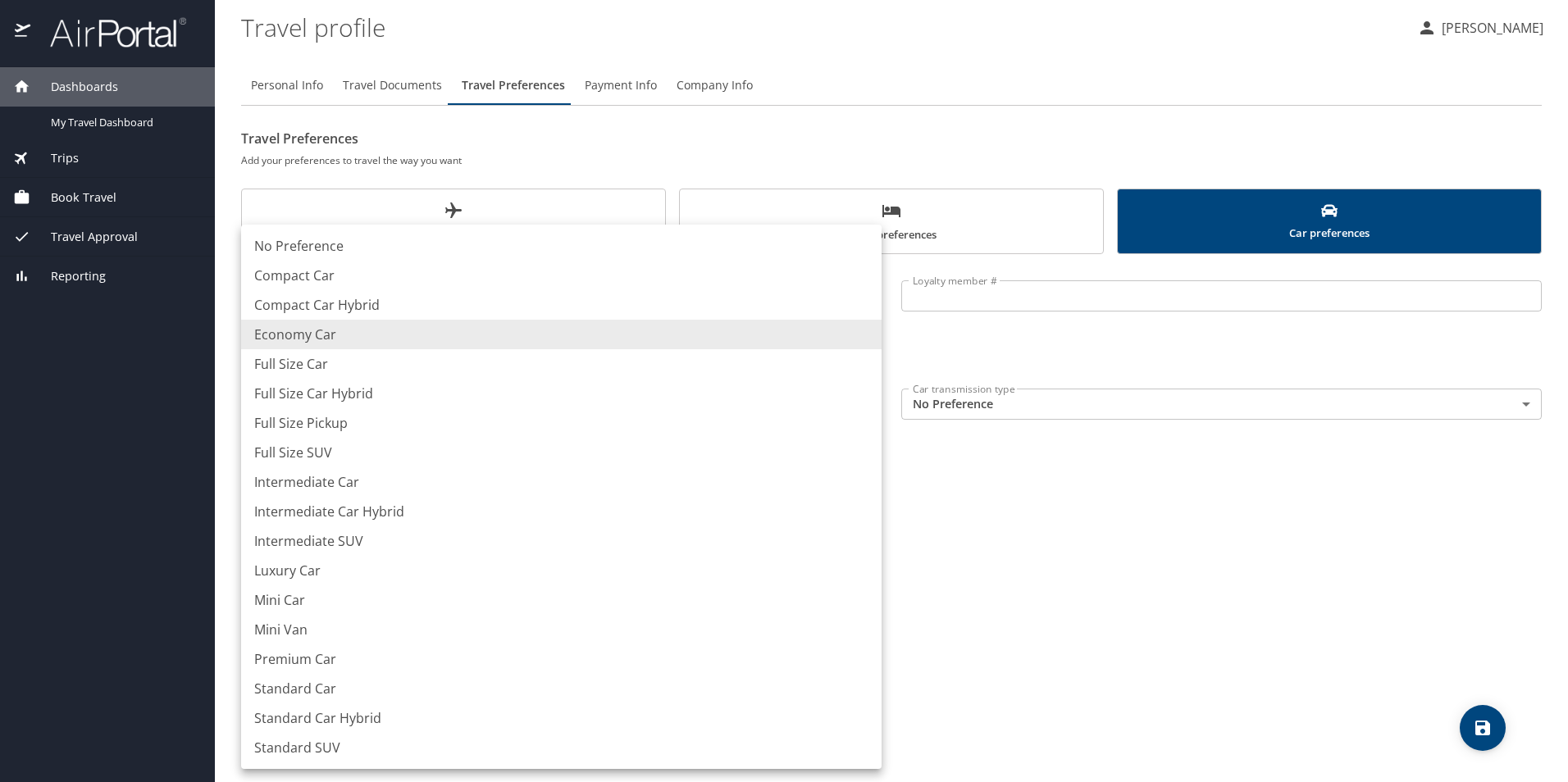
click at [988, 462] on div at bounding box center [784, 391] width 1568 height 782
click at [868, 407] on body "Dashboards My Travel Dashboard Trips Current / Future Trips Past Trips Trips Mi…" at bounding box center [784, 391] width 1568 height 782
click at [1021, 494] on div at bounding box center [784, 391] width 1568 height 782
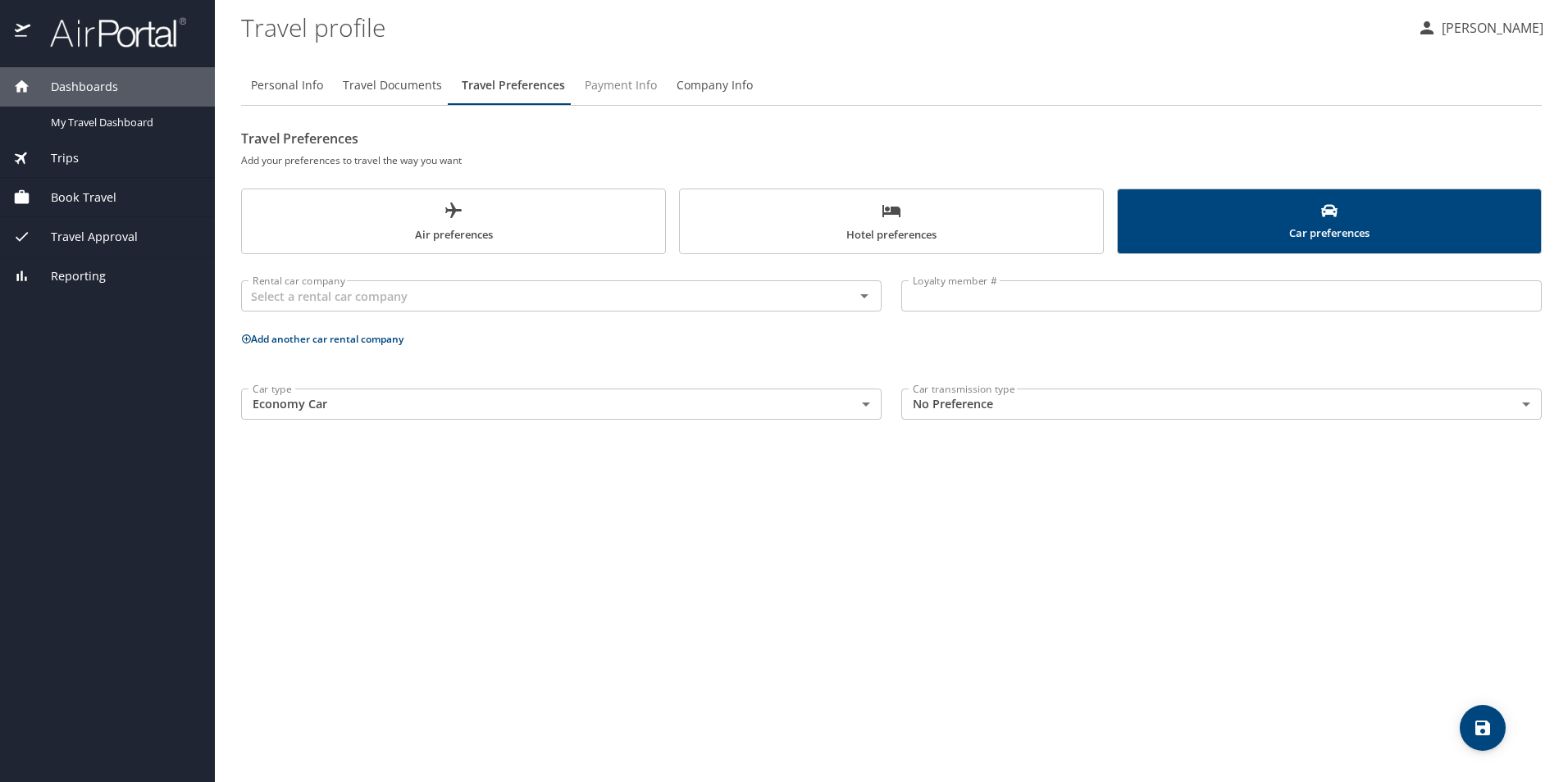
click at [620, 82] on span "Payment Info" at bounding box center [621, 86] width 73 height 21
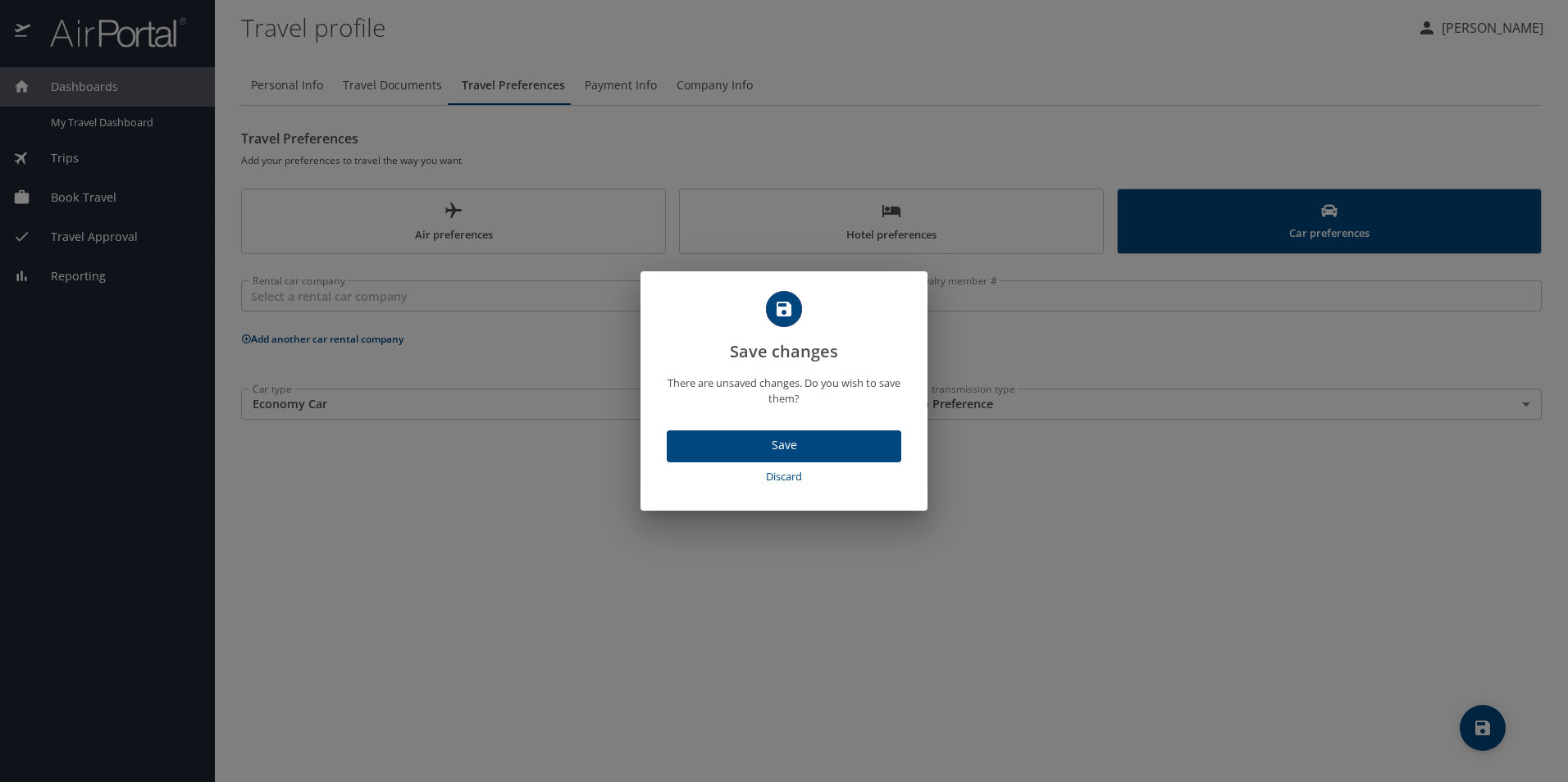
click at [748, 440] on span "Save" at bounding box center [784, 445] width 209 height 21
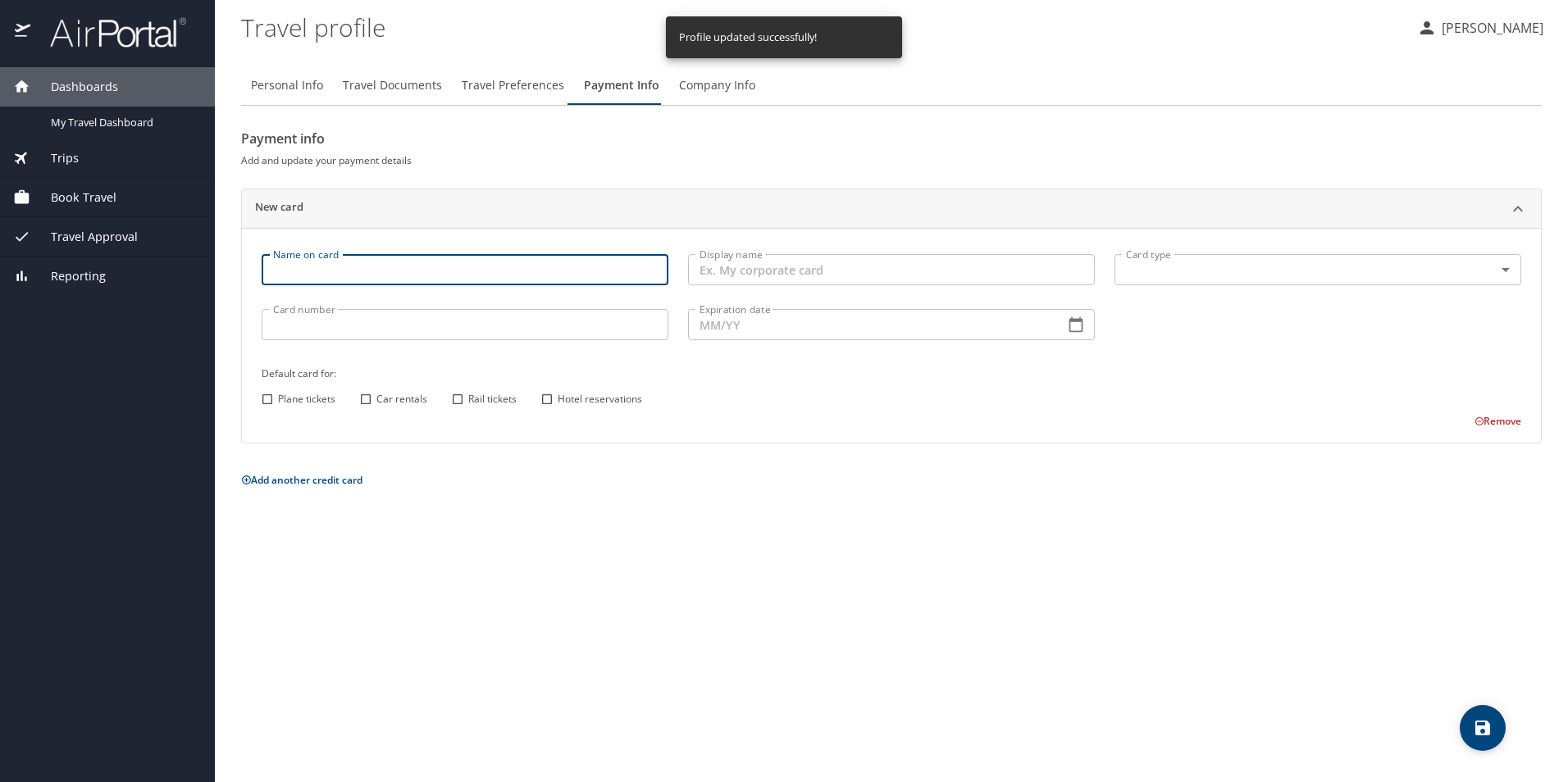
click at [380, 277] on input "Name on card" at bounding box center [464, 269] width 406 height 31
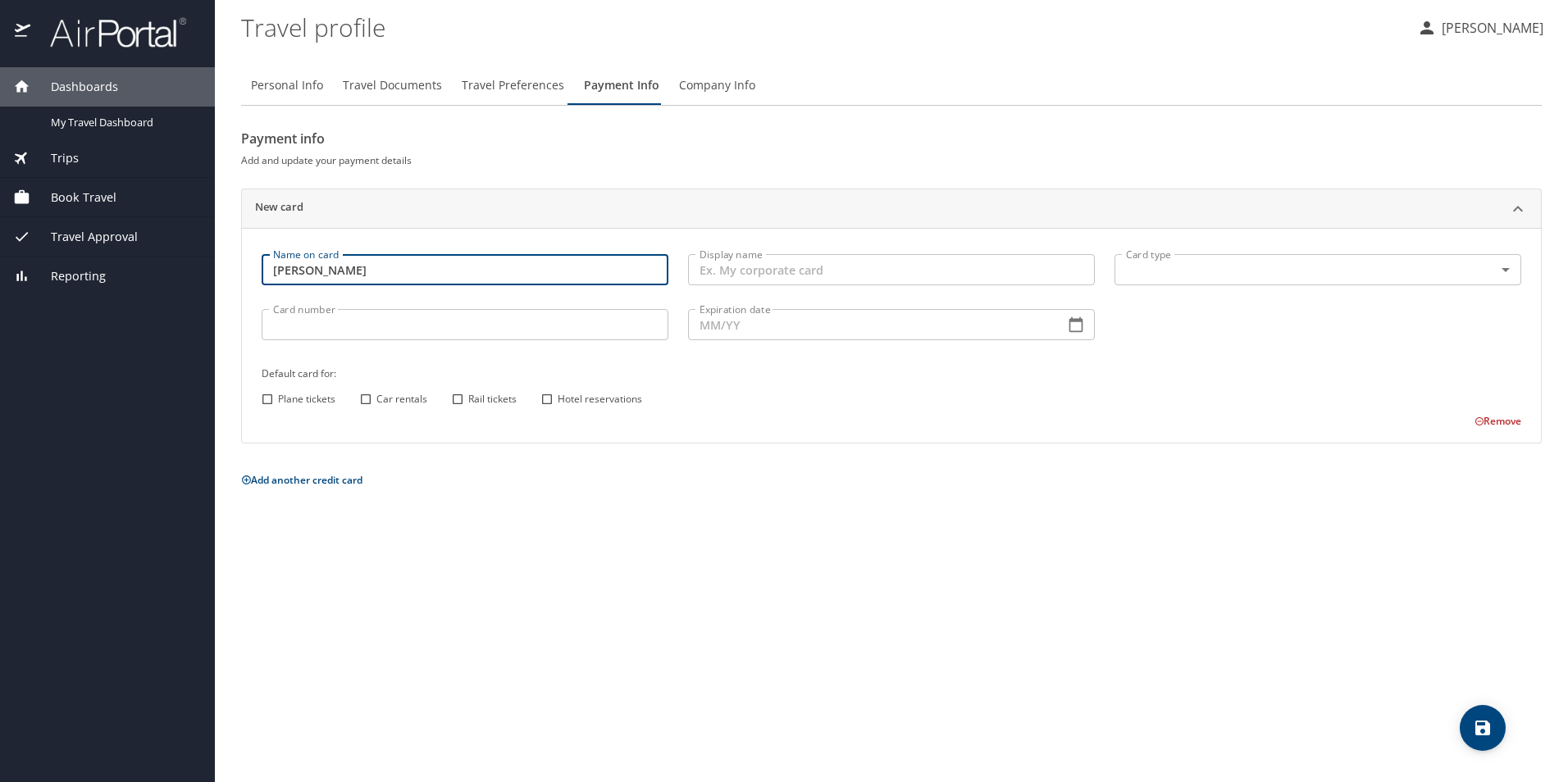
type input "Tatiana Mares"
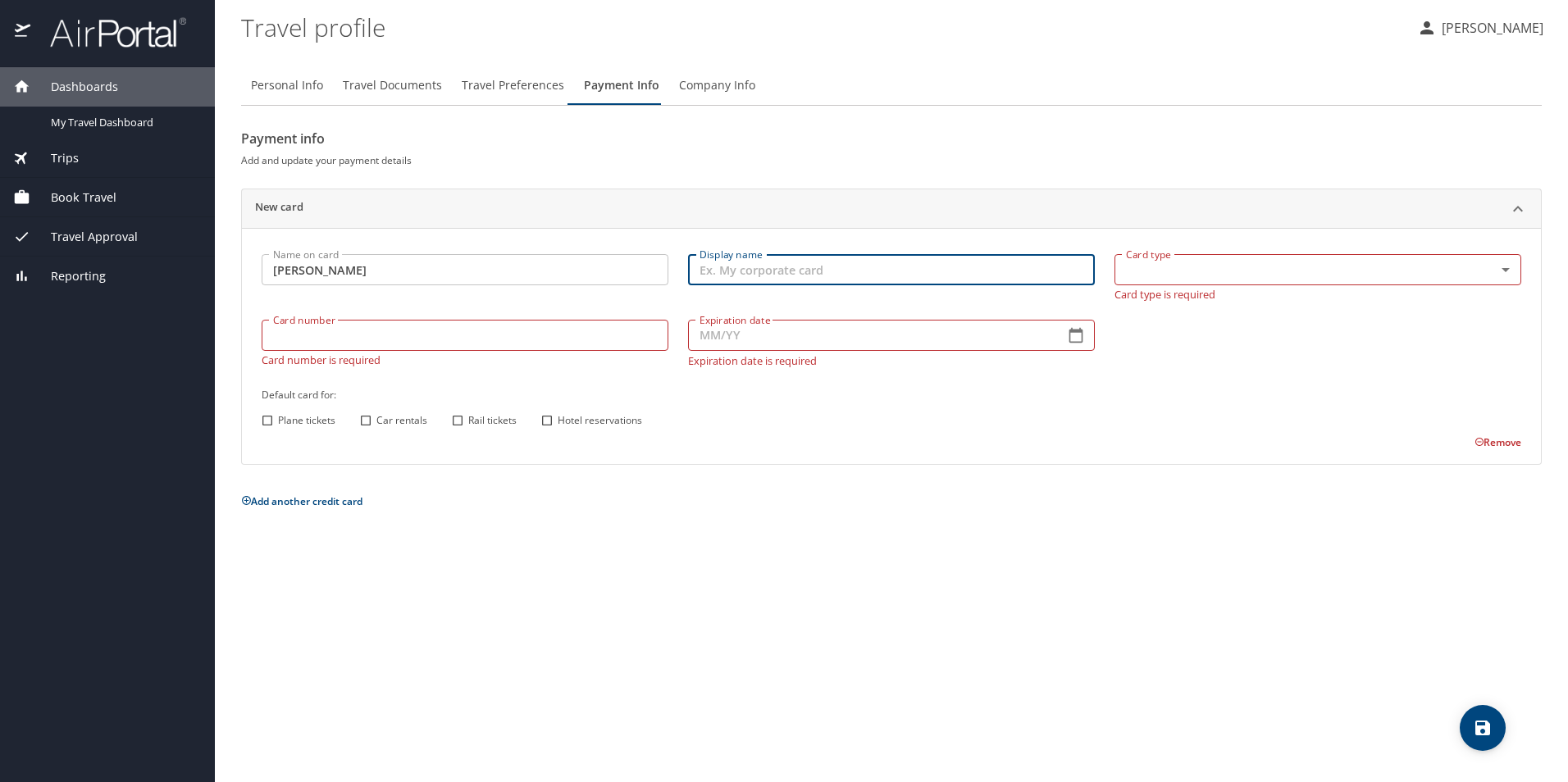
click at [759, 271] on input "Display name" at bounding box center [891, 269] width 406 height 31
type input "Corporative Card"
click at [1210, 265] on body "Dashboards My Travel Dashboard Trips Current / Future Trips Past Trips Trips Mi…" at bounding box center [784, 391] width 1568 height 782
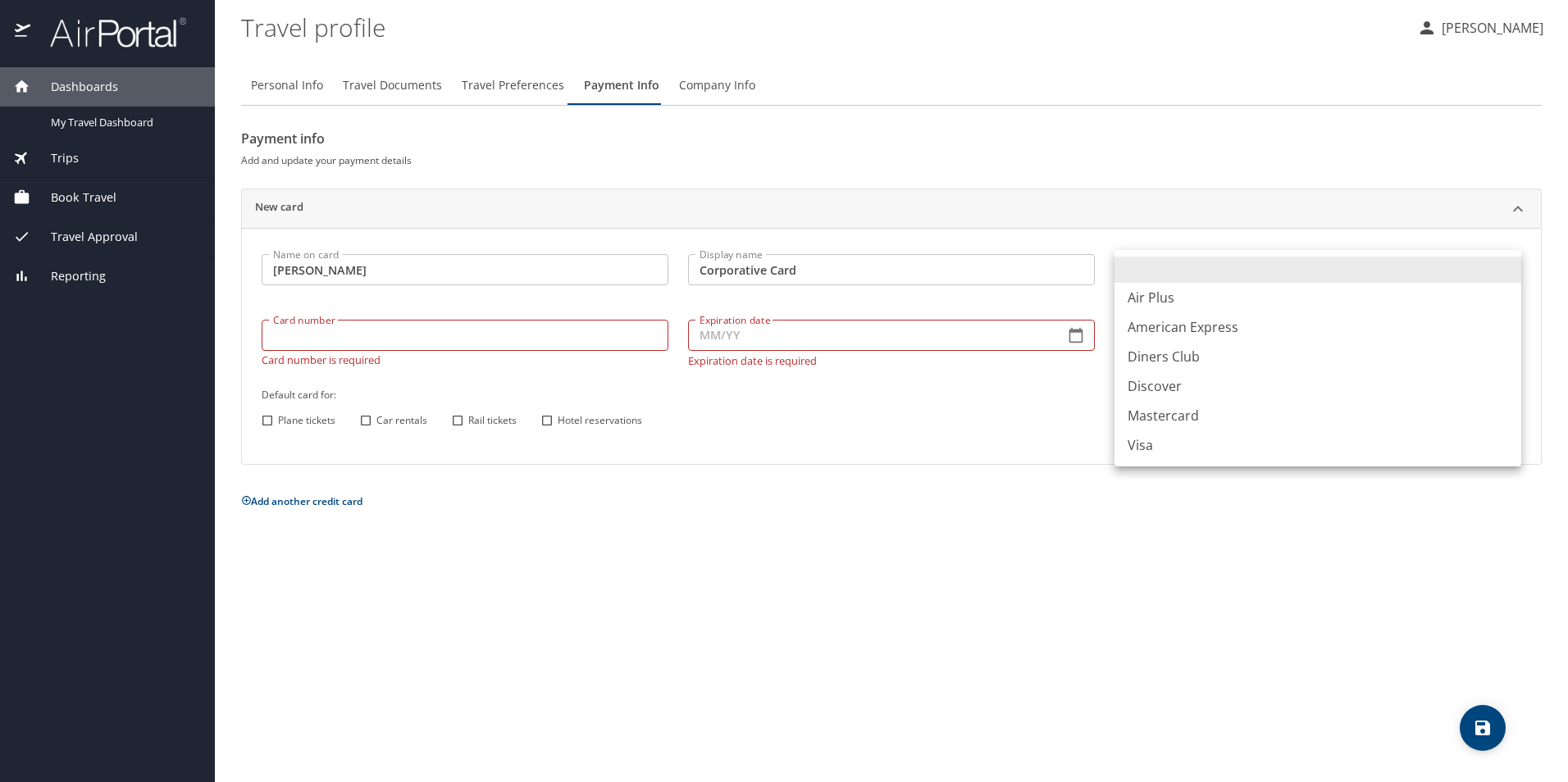
click at [1144, 447] on li "Visa" at bounding box center [1317, 445] width 406 height 30
type input "VI"
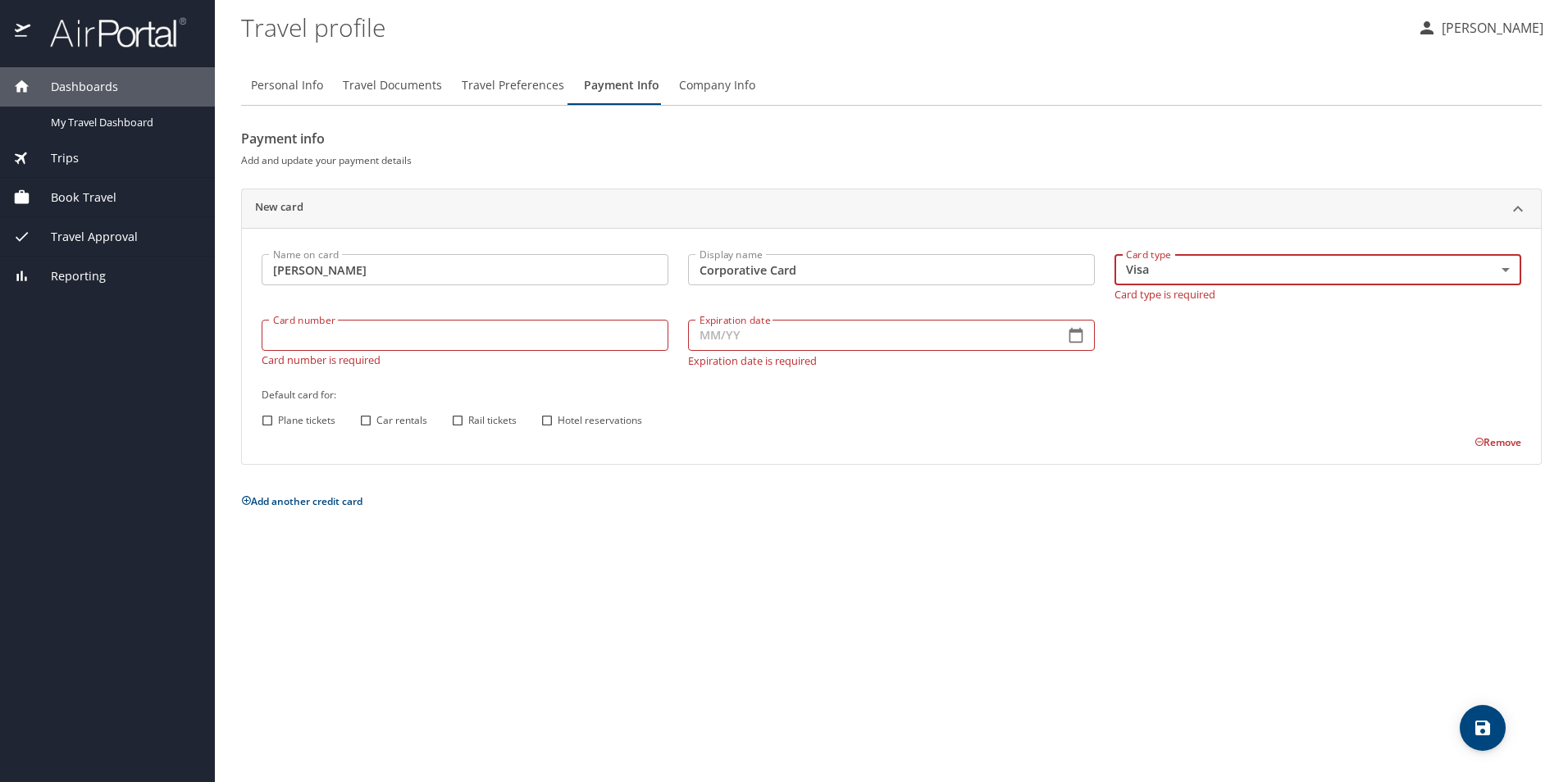
click at [528, 337] on input "Card number" at bounding box center [464, 335] width 406 height 31
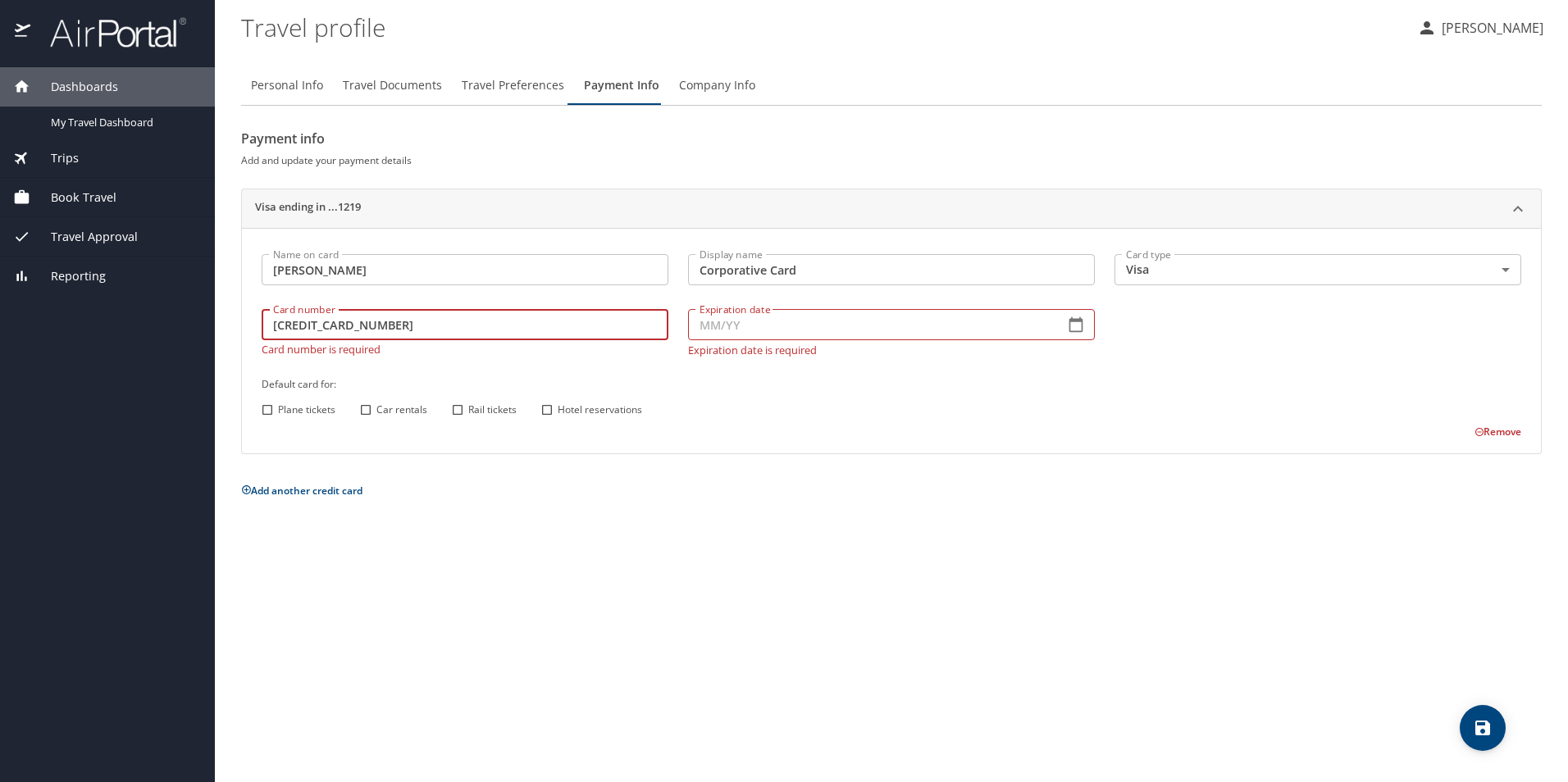
type input "4808017022821219"
click at [709, 318] on input "Expiration date" at bounding box center [870, 325] width 364 height 31
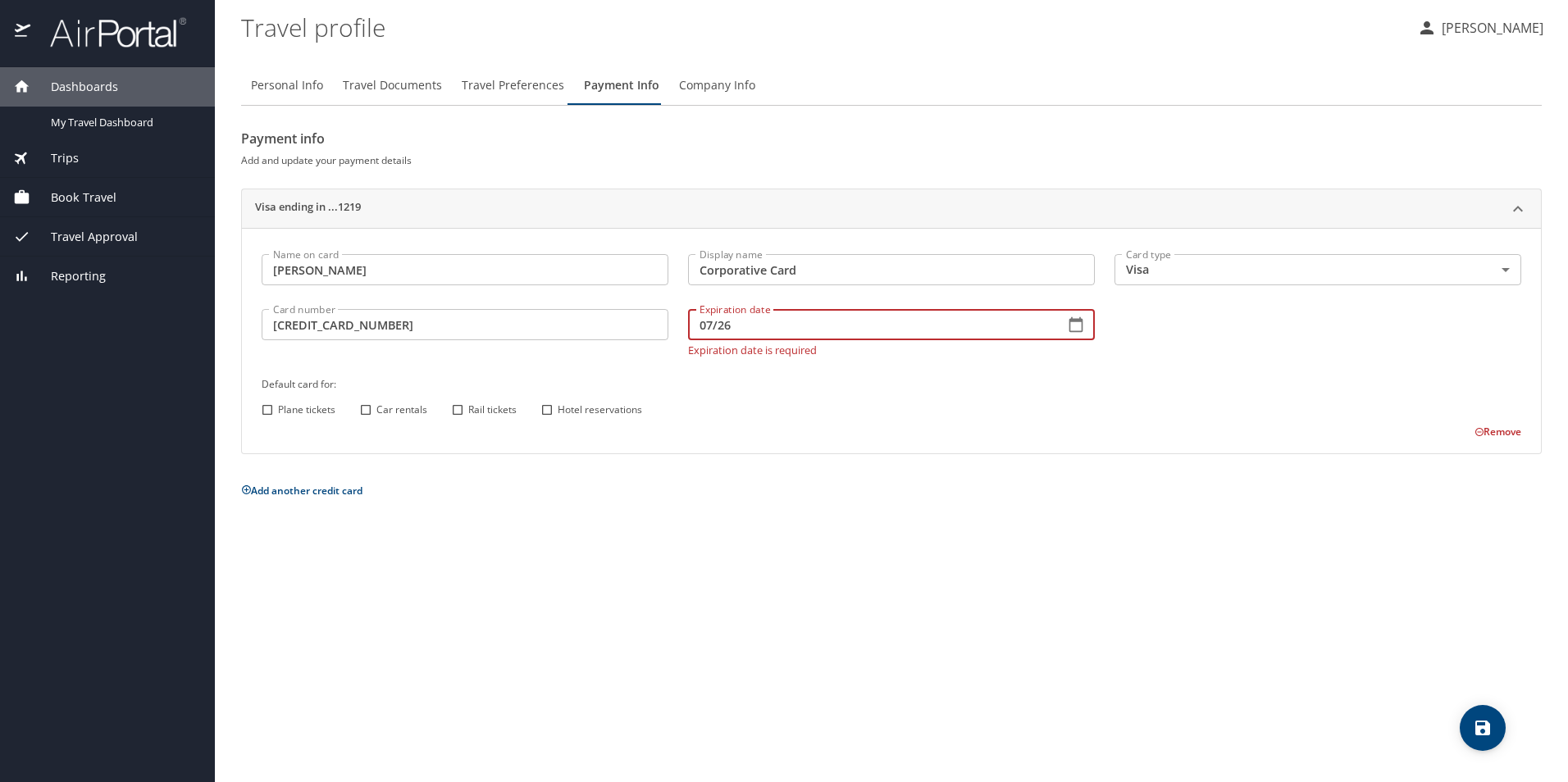
type input "07/26"
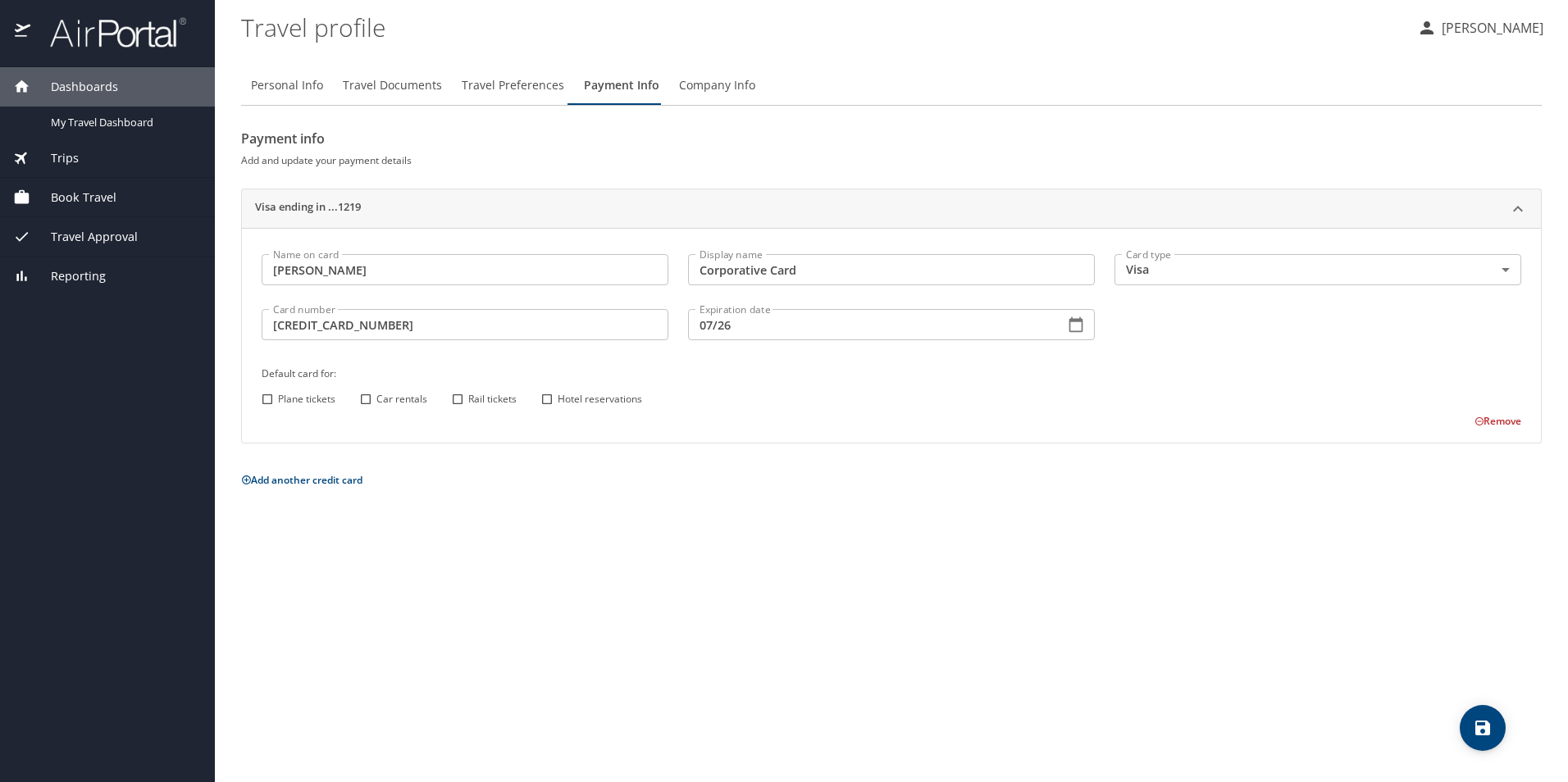
click at [774, 401] on div "Plane tickets Car rentals Rail tickets Hotel reservations" at bounding box center [889, 399] width 1265 height 21
click at [545, 399] on input "Hotel reservations" at bounding box center [547, 399] width 21 height 21
checkbox input "true"
click at [367, 397] on input "Car rentals" at bounding box center [366, 399] width 21 height 21
checkbox input "true"
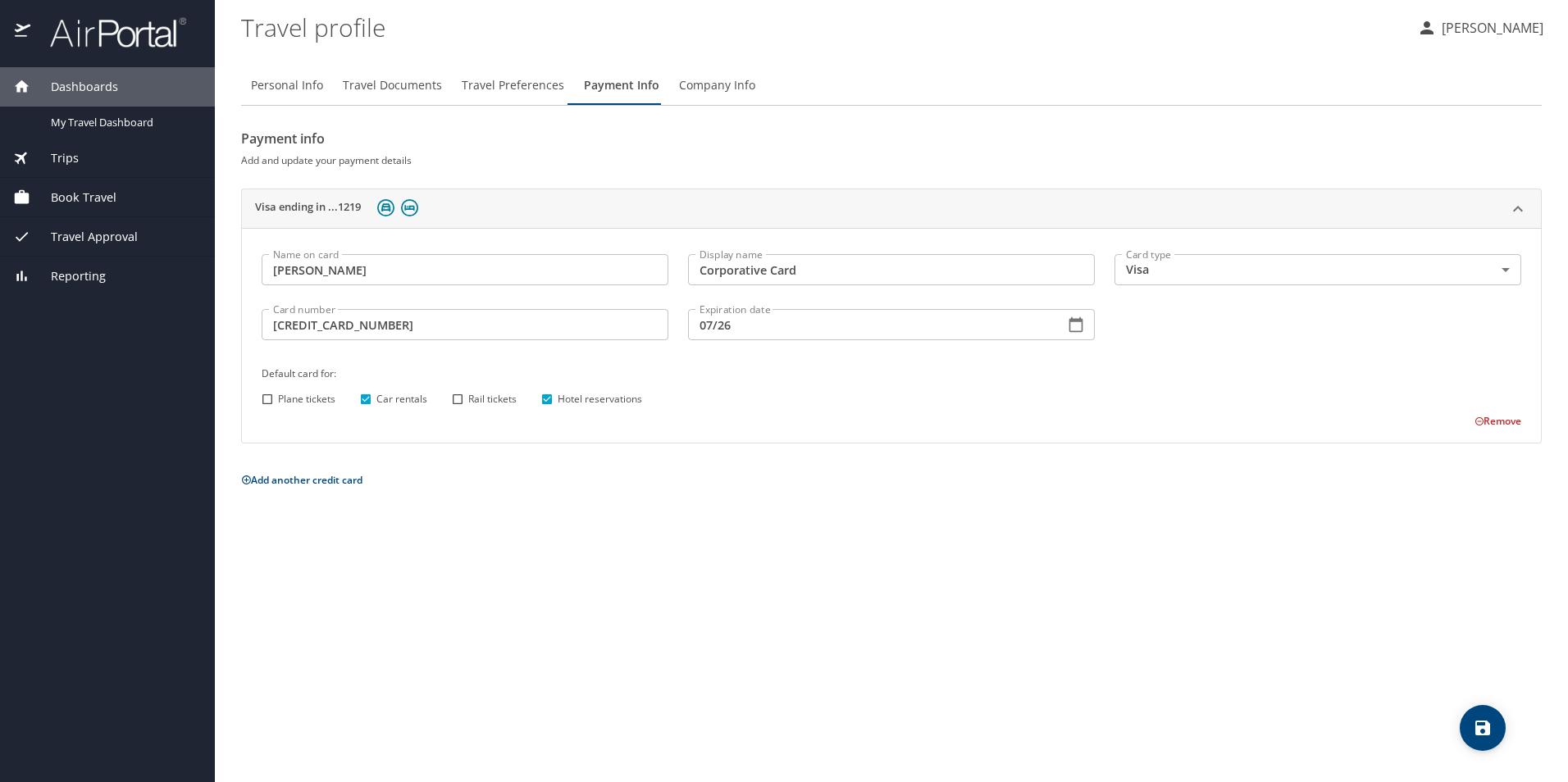
click at [1489, 728] on icon "save" at bounding box center [1482, 728] width 15 height 15
